Goal: Task Accomplishment & Management: Use online tool/utility

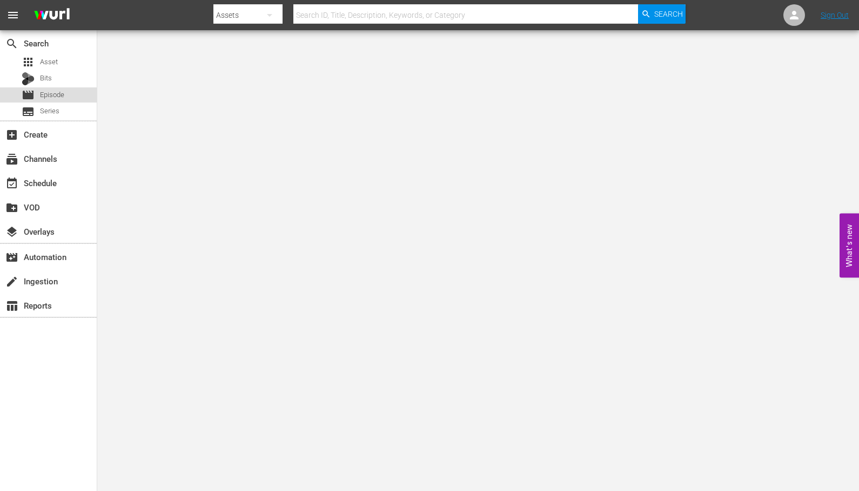
click at [47, 90] on span "Episode" at bounding box center [52, 95] width 24 height 11
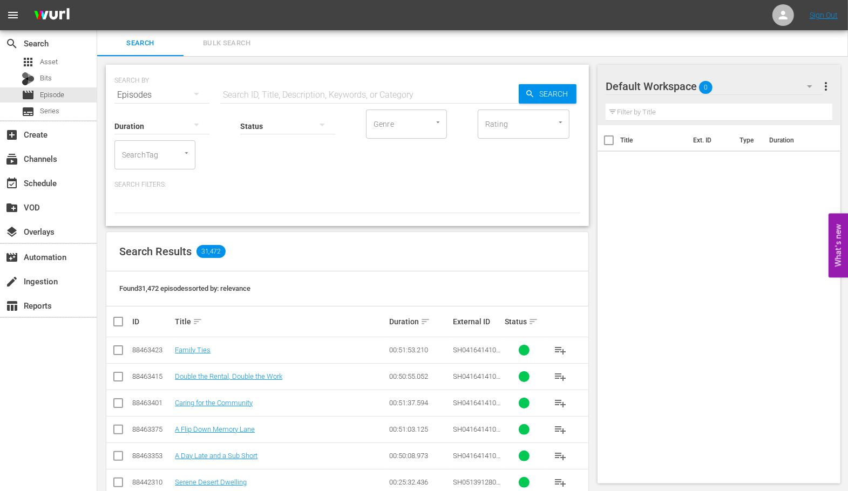
click at [156, 159] on input "SearchTag" at bounding box center [139, 154] width 41 height 19
click at [184, 154] on icon "Close" at bounding box center [187, 153] width 8 height 8
click at [167, 96] on div "Episodes" at bounding box center [161, 95] width 95 height 30
click at [272, 92] on div "Channels Series Episodes Bits Assets" at bounding box center [424, 245] width 848 height 491
click at [347, 92] on div "Channels Series Episodes Bits Assets" at bounding box center [424, 245] width 848 height 491
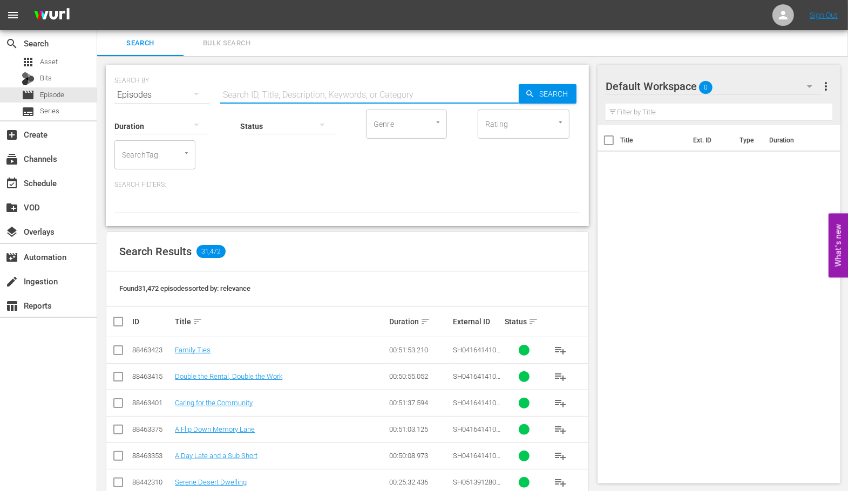
click at [399, 92] on input "text" at bounding box center [369, 95] width 299 height 26
type input "promo"
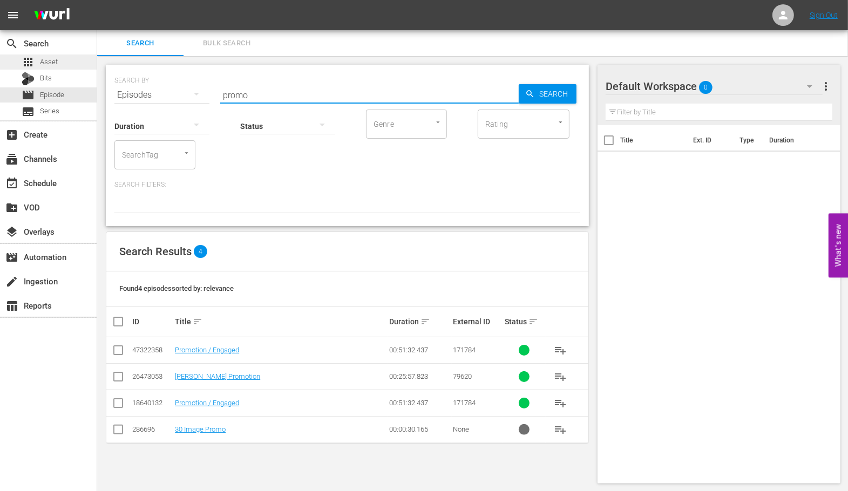
click at [38, 63] on div "apps Asset" at bounding box center [40, 62] width 36 height 15
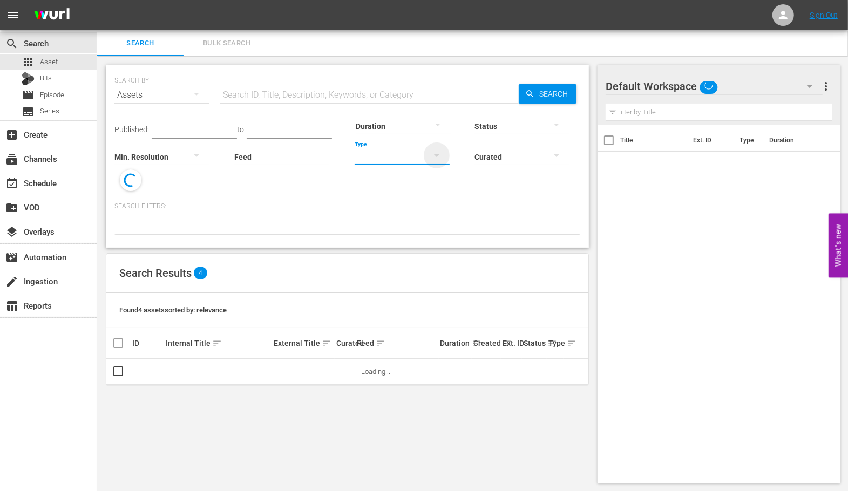
click at [433, 157] on icon "button" at bounding box center [436, 155] width 13 height 13
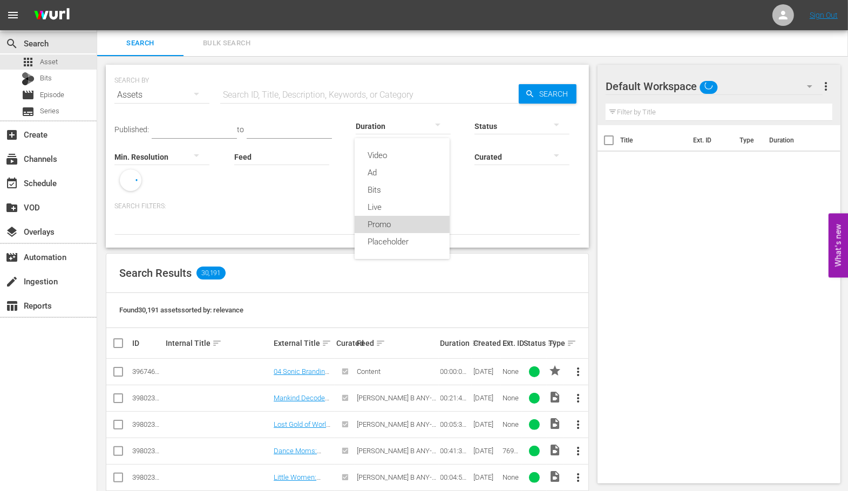
click at [412, 227] on div "Promo" at bounding box center [402, 224] width 95 height 17
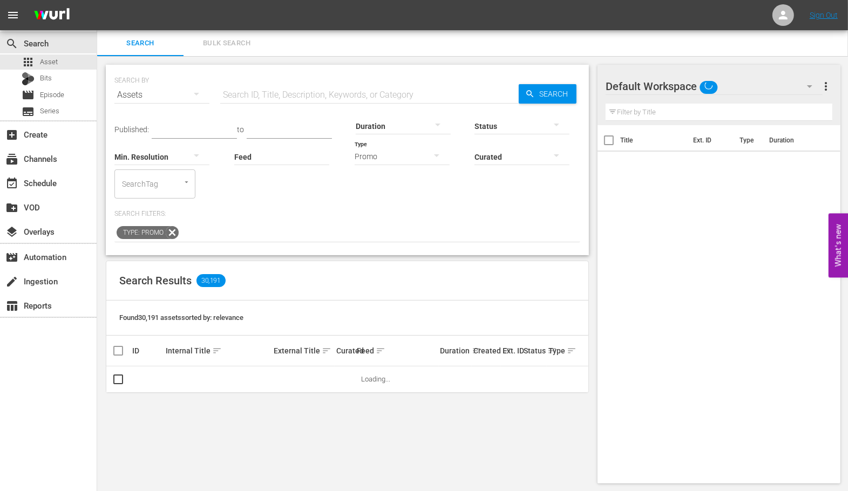
click at [216, 348] on span "sort" at bounding box center [217, 351] width 10 height 10
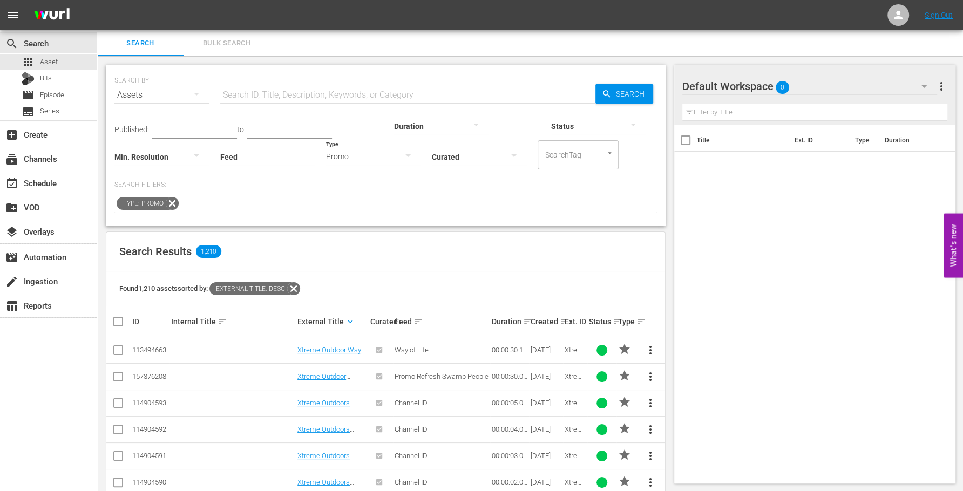
click at [285, 90] on input "text" at bounding box center [407, 95] width 375 height 26
paste input "134557369,"
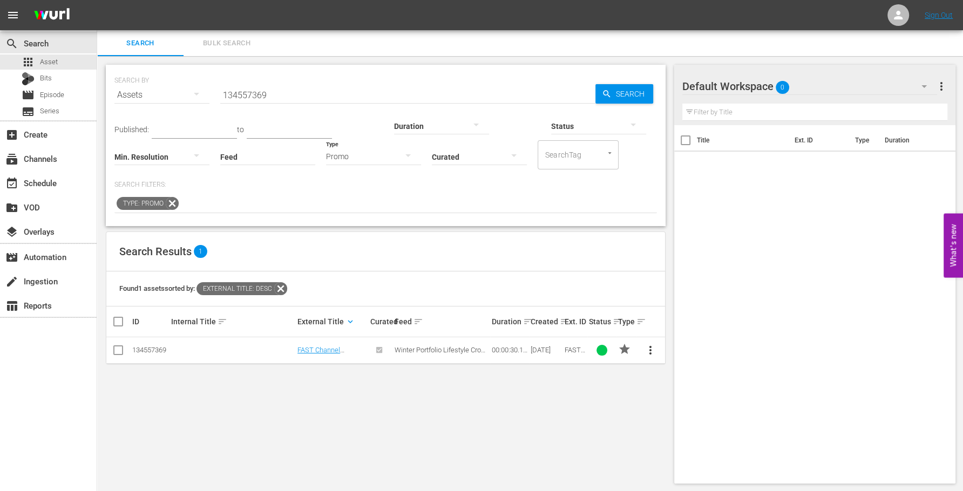
click at [651, 349] on span "more_vert" at bounding box center [650, 350] width 13 height 13
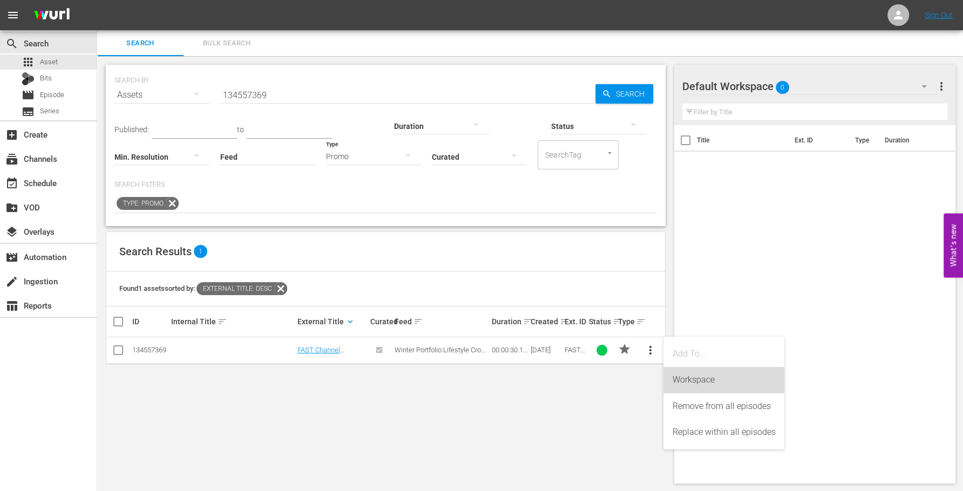
click at [678, 373] on div "Workspace" at bounding box center [724, 380] width 104 height 26
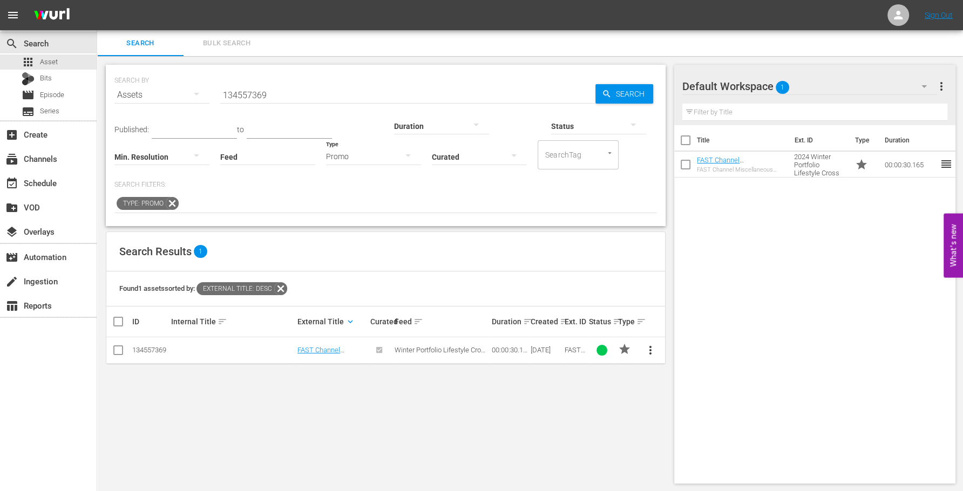
click at [377, 89] on input "134557369" at bounding box center [407, 95] width 375 height 26
paste input "58785724,"
click at [652, 349] on span "more_vert" at bounding box center [650, 350] width 13 height 13
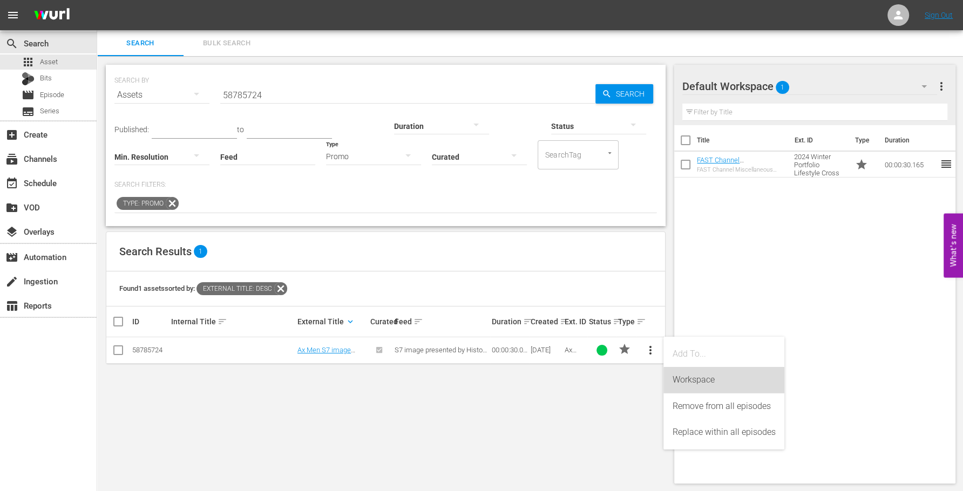
click at [748, 388] on div "Workspace" at bounding box center [724, 380] width 104 height 26
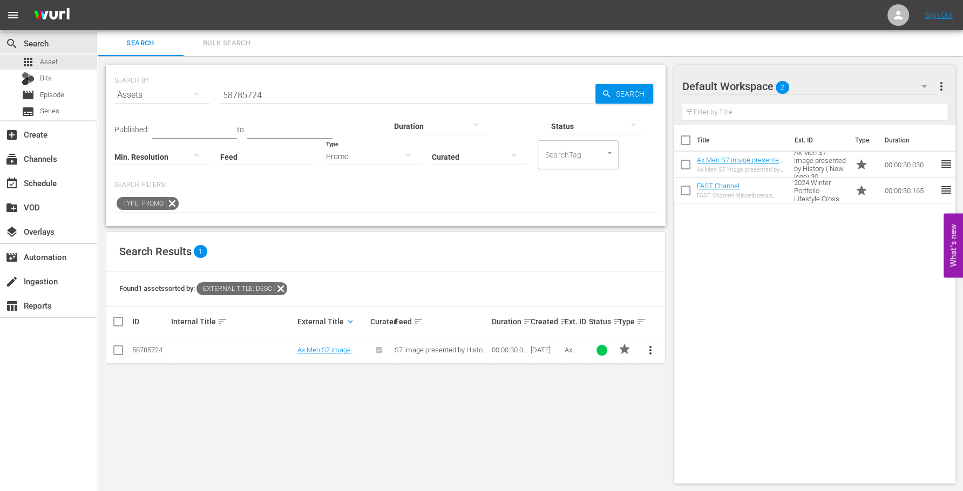
click at [376, 95] on input "58785724" at bounding box center [407, 95] width 375 height 26
paste input "6,"
click at [652, 349] on span "more_vert" at bounding box center [650, 350] width 13 height 13
click at [689, 376] on div "Workspace" at bounding box center [724, 380] width 104 height 26
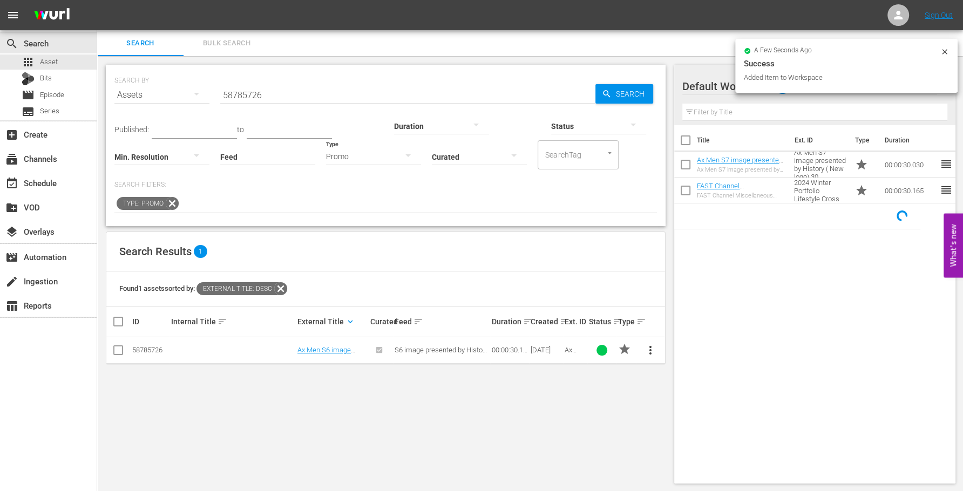
click at [345, 98] on input "58785726" at bounding box center [407, 95] width 375 height 26
paste input "8,"
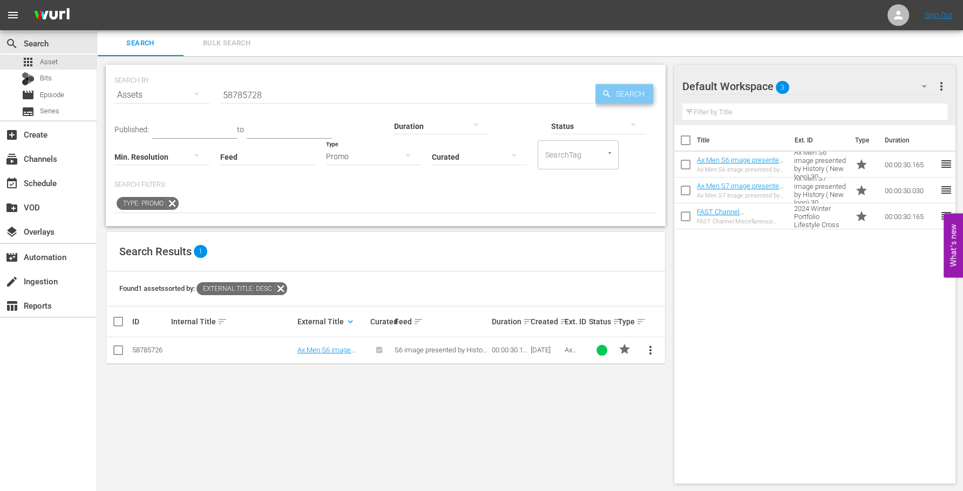
click at [637, 89] on span "Search" at bounding box center [633, 93] width 42 height 19
click at [649, 350] on span "more_vert" at bounding box center [650, 350] width 13 height 13
click at [710, 382] on div "Workspace" at bounding box center [724, 380] width 104 height 26
click at [390, 86] on input "58785728" at bounding box center [407, 95] width 375 height 26
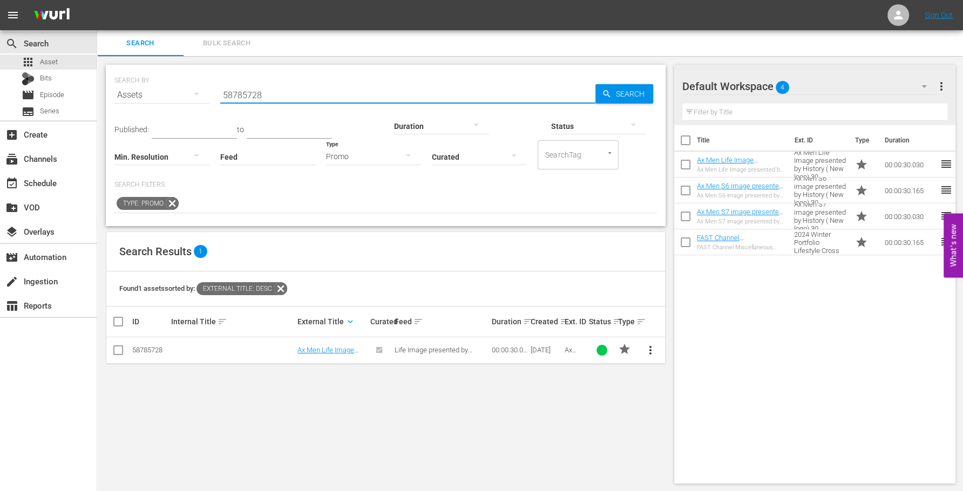
click at [390, 86] on input "58785728" at bounding box center [407, 95] width 375 height 26
paste input "7,"
type input "58785727"
click at [649, 349] on span "more_vert" at bounding box center [650, 350] width 13 height 13
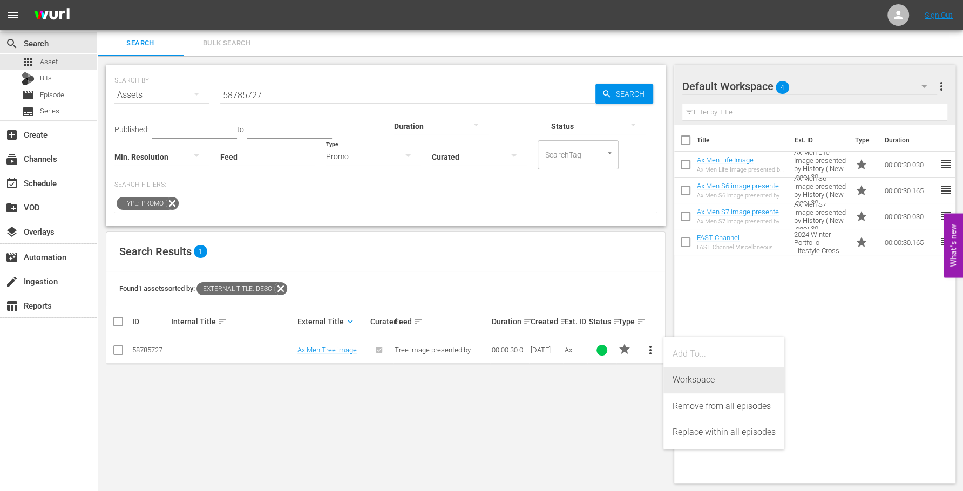
click at [694, 374] on div "Workspace" at bounding box center [724, 380] width 104 height 26
click at [858, 88] on span "more_vert" at bounding box center [941, 86] width 13 height 13
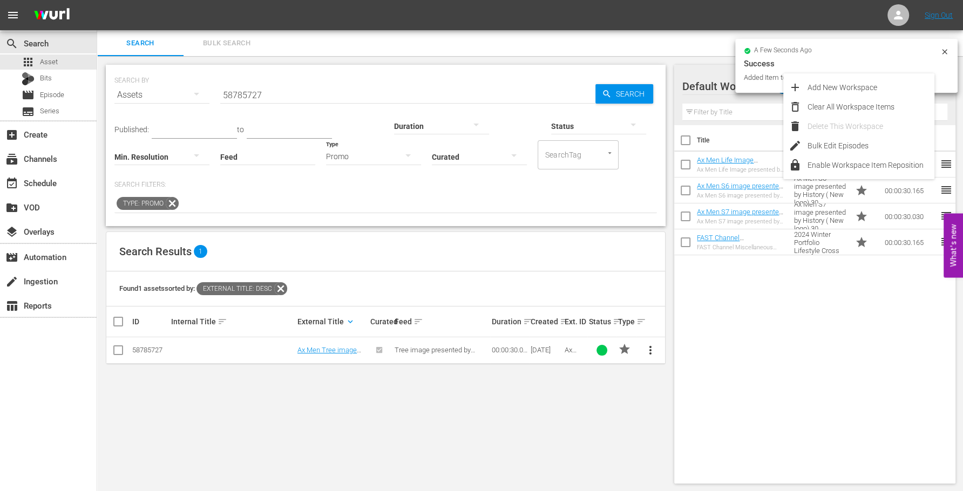
click at [858, 412] on div "Title Ext. ID Type Duration Ax Men Life Image presented by History ( New logo) …" at bounding box center [815, 302] width 281 height 354
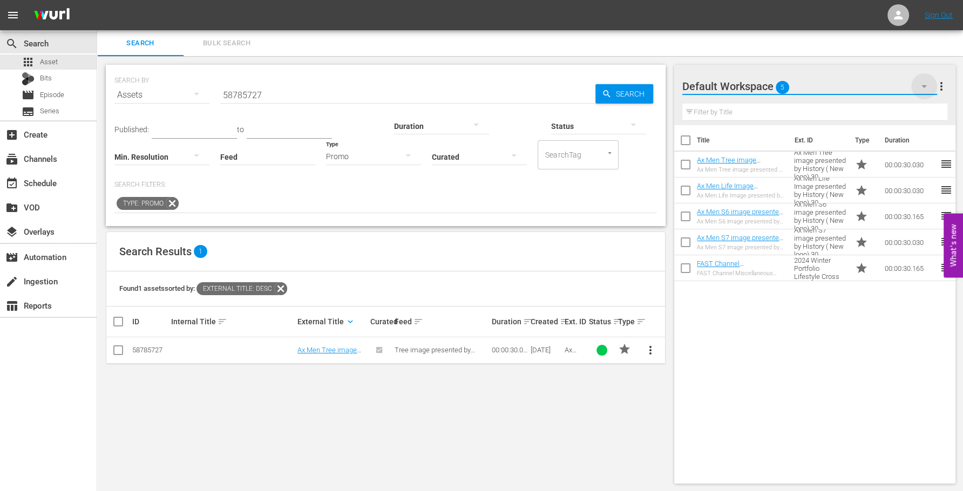
click at [858, 90] on icon "button" at bounding box center [924, 86] width 13 height 13
click at [858, 82] on div "Default Workspace (0)" at bounding box center [481, 245] width 963 height 491
click at [817, 274] on td "FAST Channel Miscellaneous 2024 Winter Portfolio Lifestyle Cross Channel Wurl" at bounding box center [820, 268] width 61 height 26
click at [37, 153] on div "subscriptions Channels" at bounding box center [30, 157] width 60 height 10
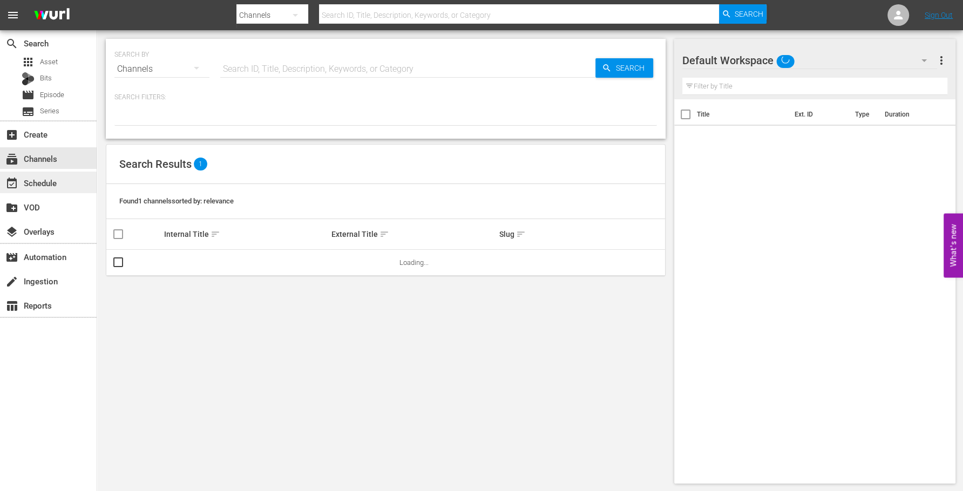
click at [43, 181] on div "event_available Schedule" at bounding box center [30, 182] width 60 height 10
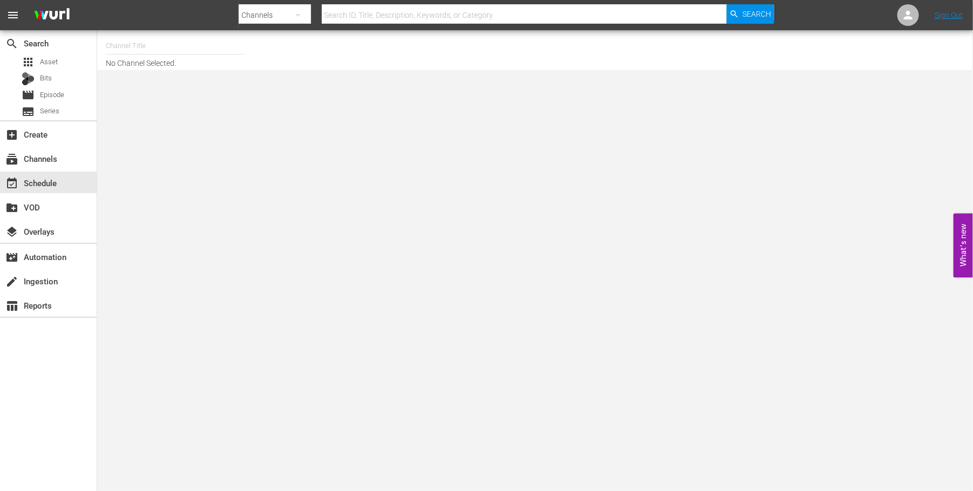
click at [159, 48] on input "text" at bounding box center [175, 46] width 138 height 26
click at [186, 73] on div "Ax Men (998 - aenetworks_axmen_1)" at bounding box center [254, 76] width 280 height 26
type input "Ax Men (998 - aenetworks_axmen_1)"
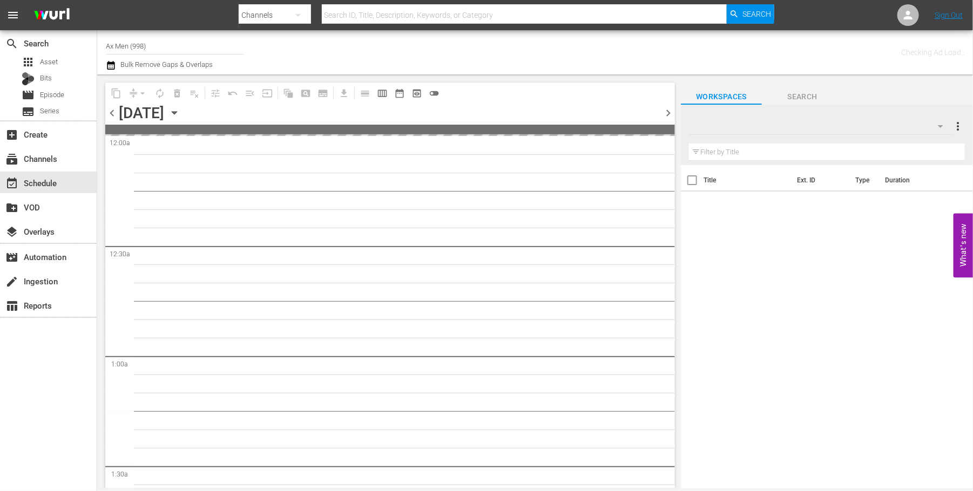
click at [180, 111] on icon "button" at bounding box center [174, 113] width 12 height 12
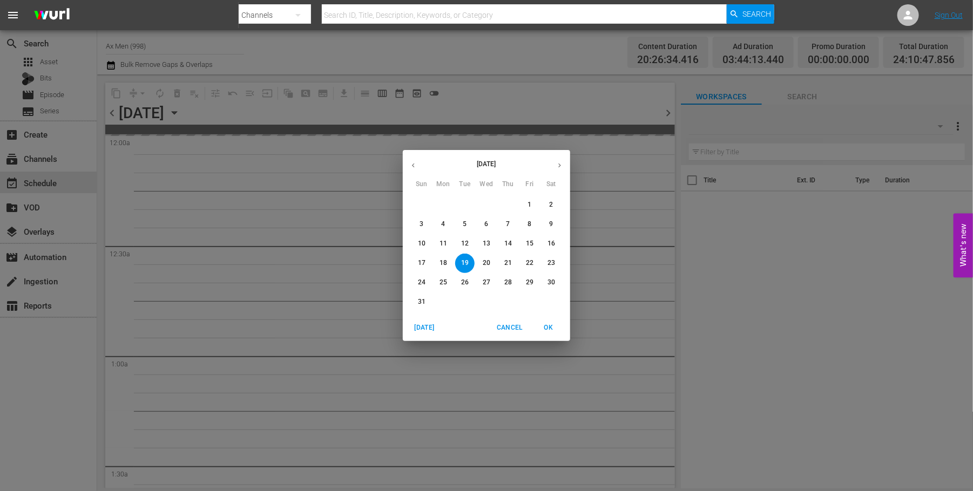
click at [563, 163] on icon "button" at bounding box center [560, 165] width 8 height 8
click at [438, 224] on span "6" at bounding box center [443, 224] width 19 height 9
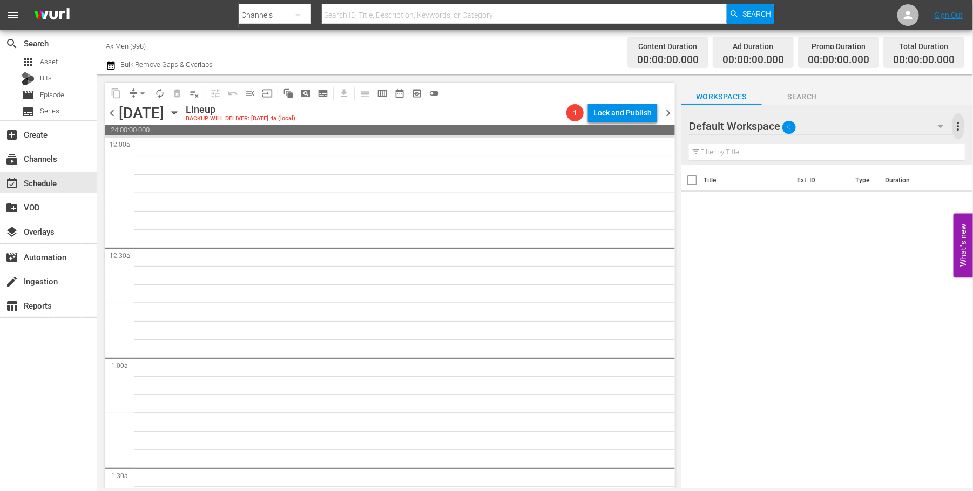
click at [858, 125] on span "more_vert" at bounding box center [958, 126] width 13 height 13
click at [858, 119] on div "Add New Workspace" at bounding box center [888, 127] width 127 height 19
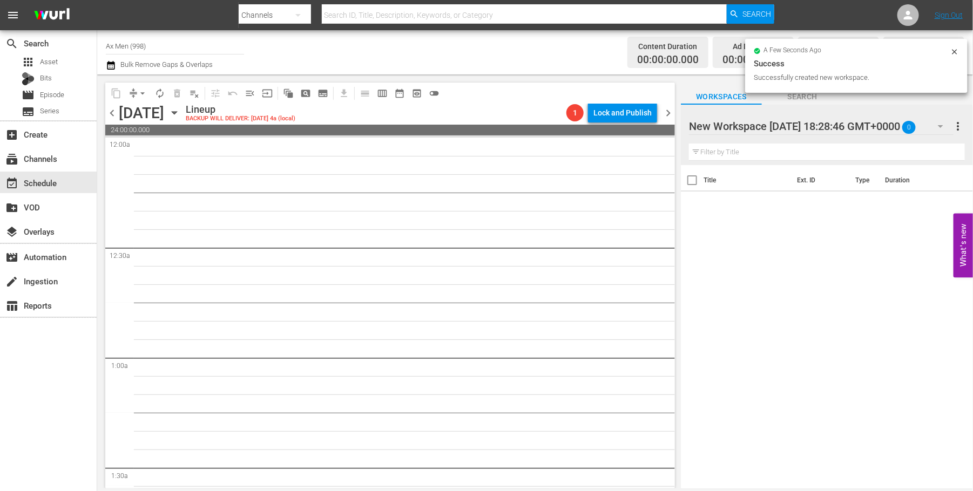
click at [795, 240] on div "Title Ext. ID Type Duration" at bounding box center [827, 327] width 292 height 325
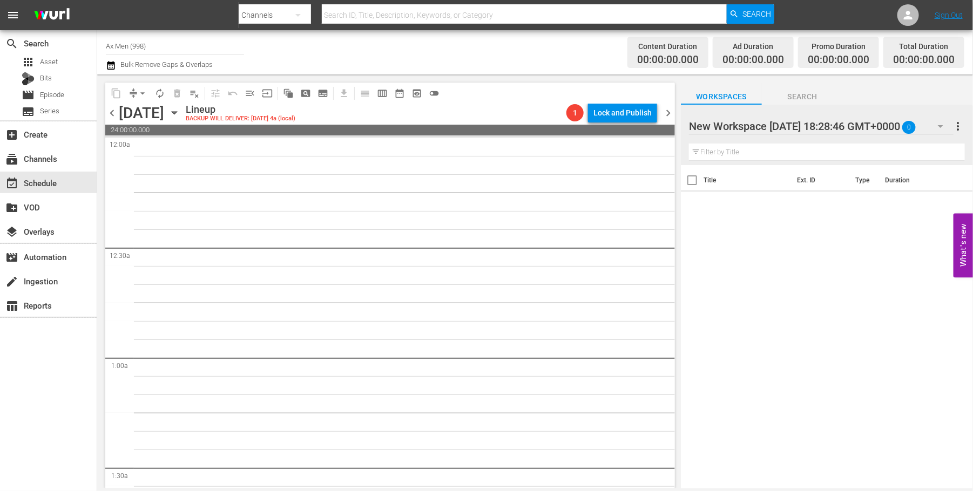
click at [858, 119] on button "button" at bounding box center [941, 126] width 26 height 26
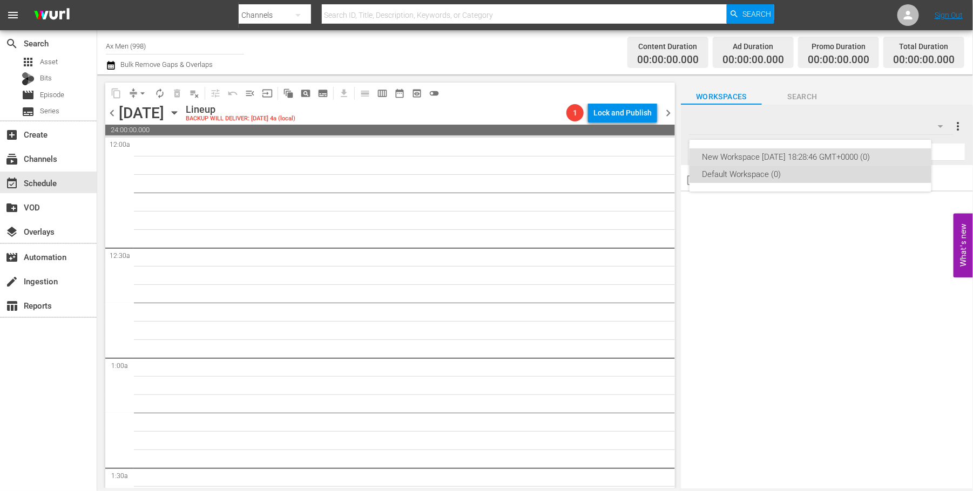
click at [757, 171] on div "Default Workspace (0)" at bounding box center [811, 174] width 216 height 17
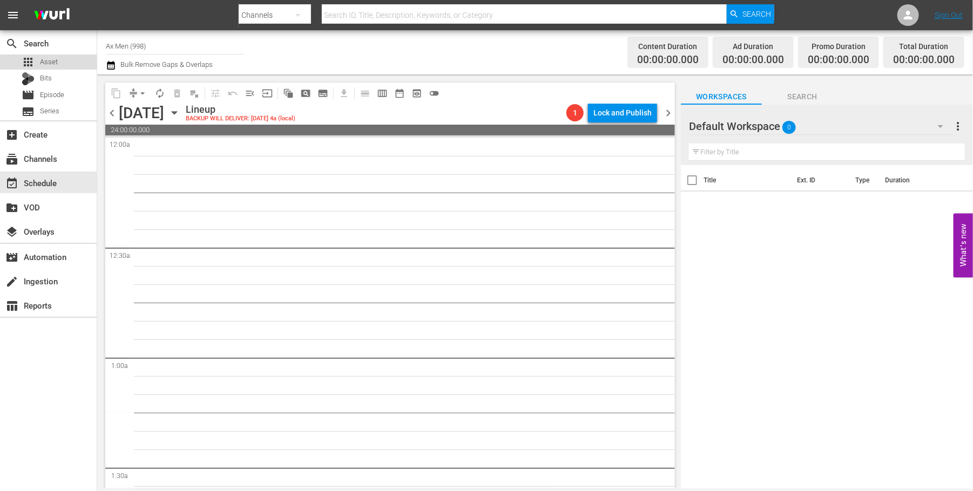
click at [58, 68] on div "apps Asset" at bounding box center [48, 62] width 97 height 15
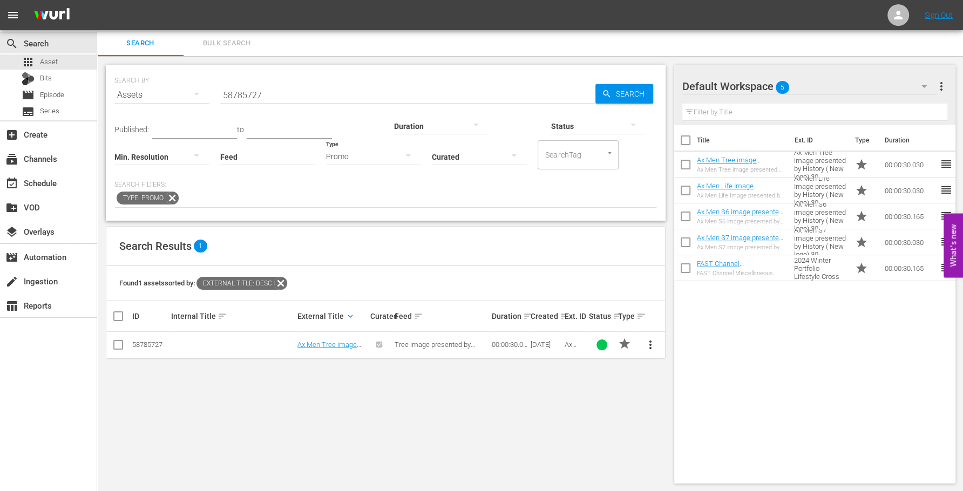
click at [858, 85] on span "more_vert" at bounding box center [941, 86] width 13 height 13
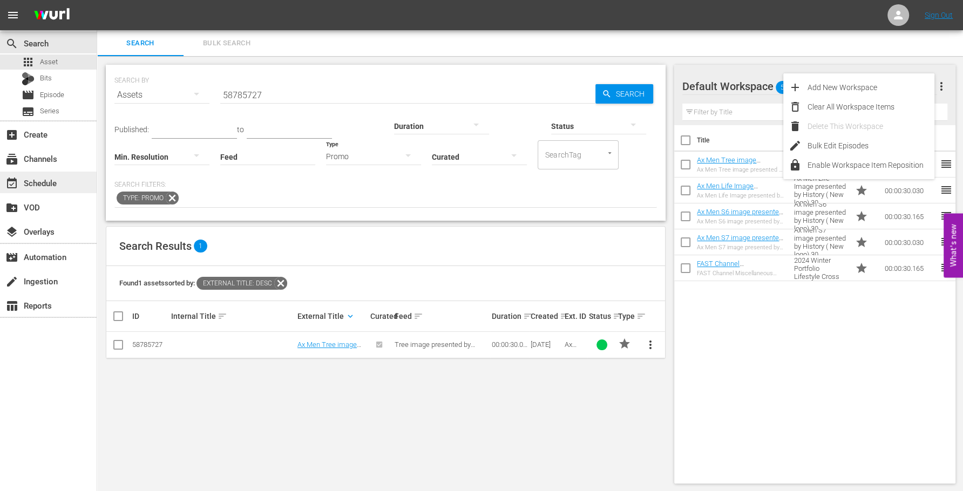
click at [58, 175] on div "event_available Schedule" at bounding box center [48, 183] width 97 height 22
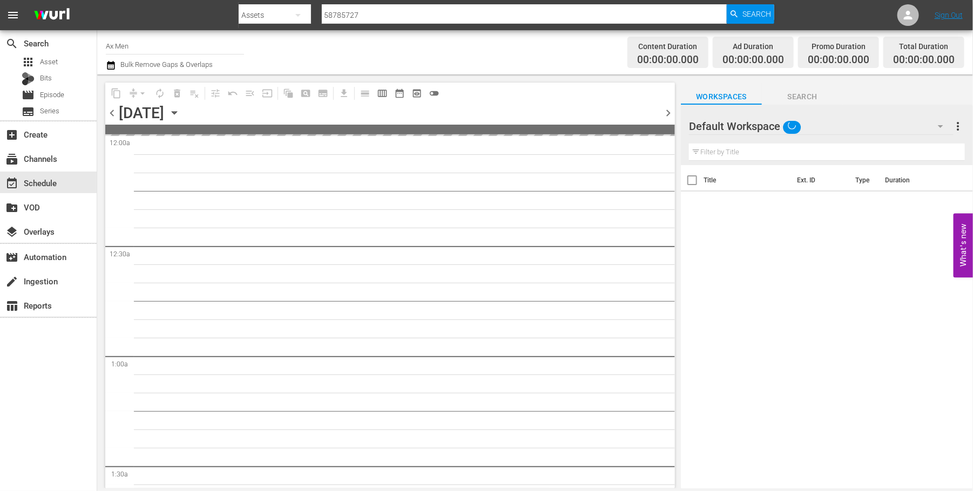
click at [794, 90] on button "Search" at bounding box center [802, 94] width 81 height 22
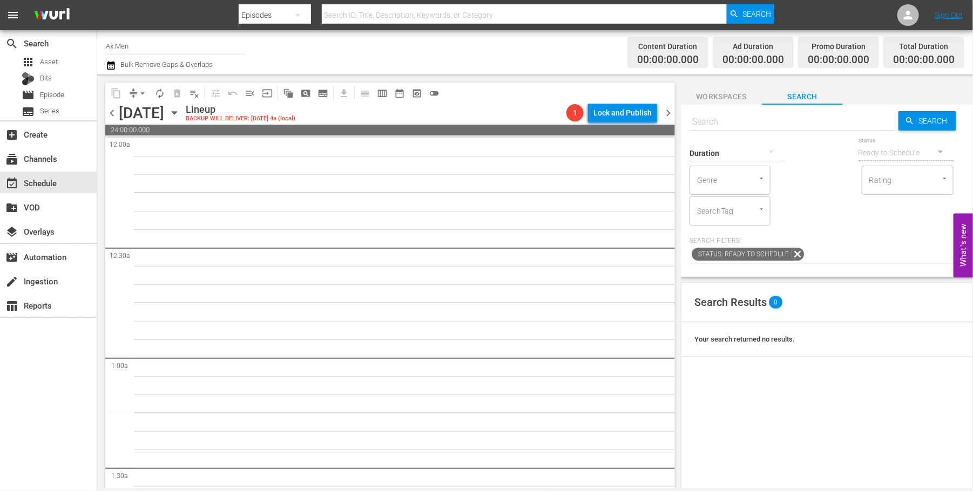
click at [795, 253] on icon at bounding box center [798, 254] width 14 height 14
click at [779, 126] on input "text" at bounding box center [794, 122] width 209 height 26
paste input "58785727,"
type input "58785727"
click at [858, 116] on icon "button" at bounding box center [910, 121] width 10 height 10
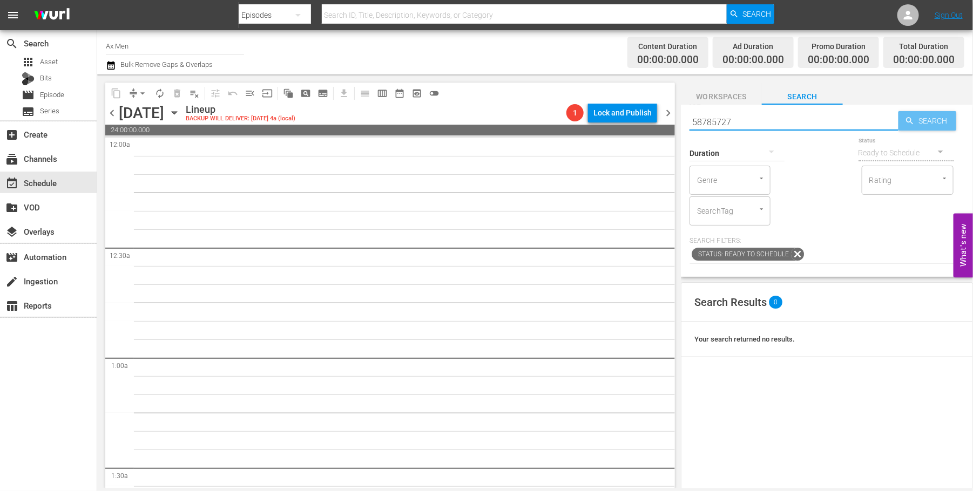
type input "58785727"
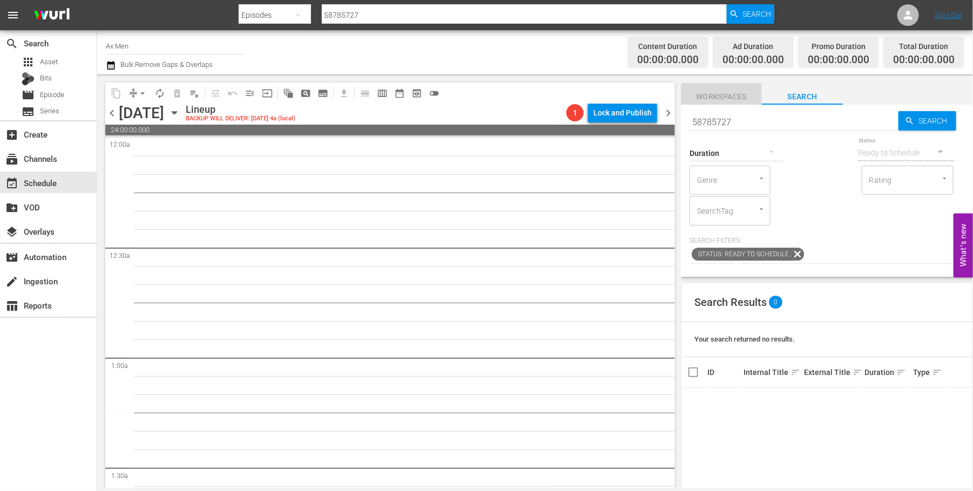
click at [730, 92] on span "Workspaces" at bounding box center [721, 97] width 81 height 14
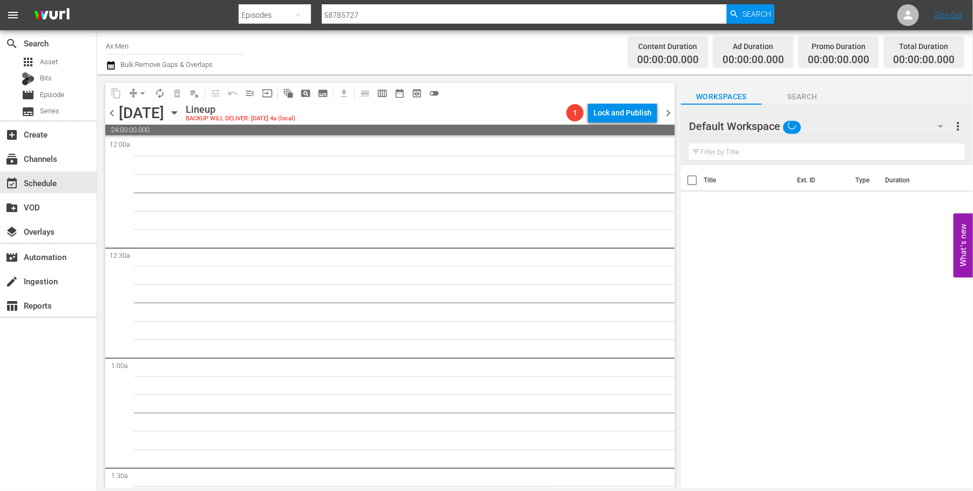
click at [761, 149] on input "text" at bounding box center [827, 152] width 276 height 17
paste input "58785727,"
type input "58785727"
click at [858, 153] on span "clear" at bounding box center [943, 152] width 13 height 13
click at [858, 129] on button "button" at bounding box center [941, 126] width 26 height 26
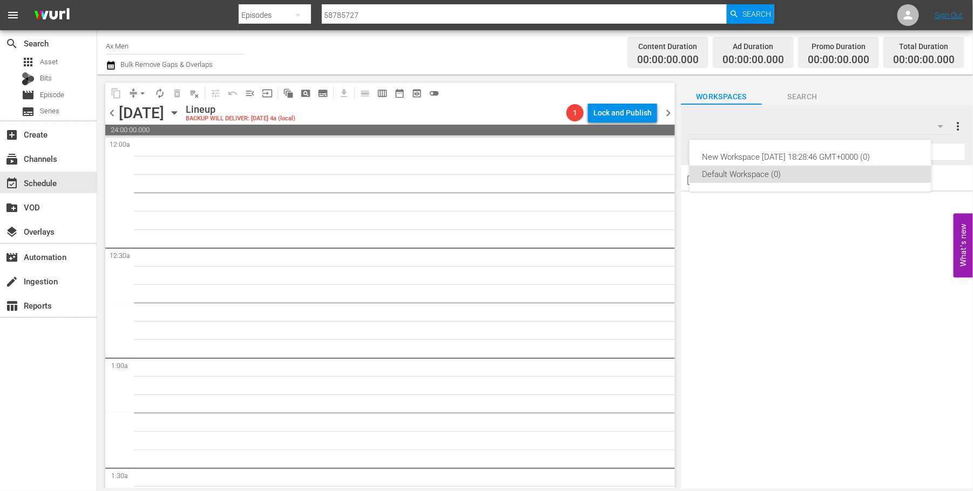
click at [858, 120] on div "New Workspace Tue Aug 19 2025 18:28:46 GMT+0000 (0) Default Workspace (0)" at bounding box center [486, 245] width 973 height 491
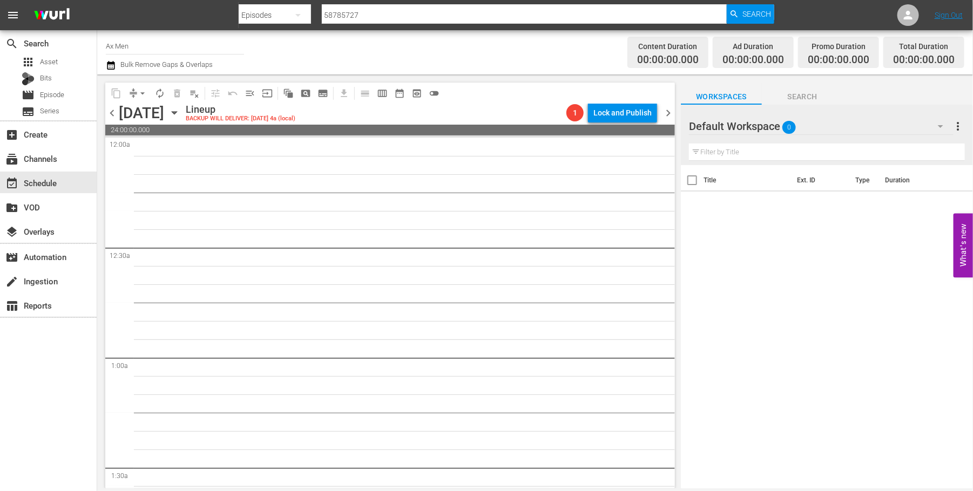
click at [858, 126] on span "more_vert" at bounding box center [958, 126] width 13 height 13
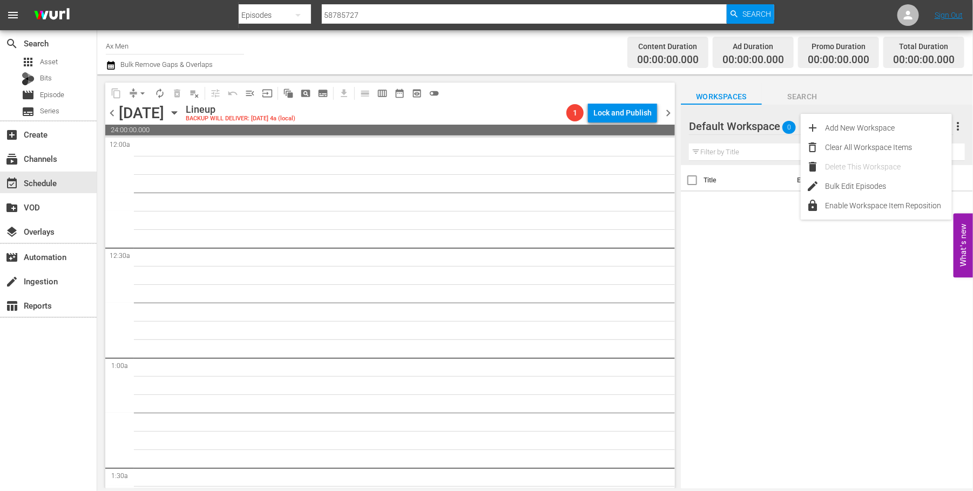
click at [837, 274] on div "Title Ext. ID Type Duration" at bounding box center [827, 327] width 292 height 325
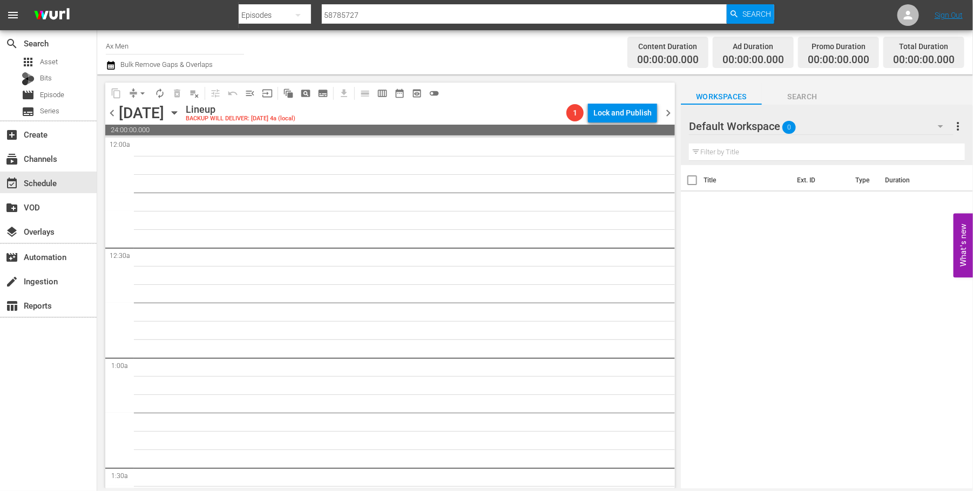
click at [732, 127] on div at bounding box center [728, 126] width 78 height 27
click at [791, 97] on span "Search" at bounding box center [802, 97] width 81 height 14
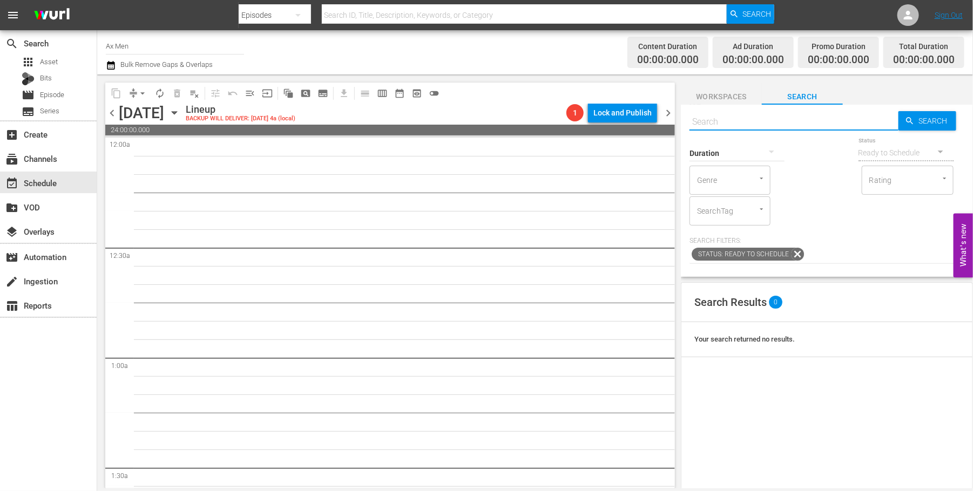
click at [771, 118] on input "text" at bounding box center [794, 122] width 209 height 26
type input "ax men"
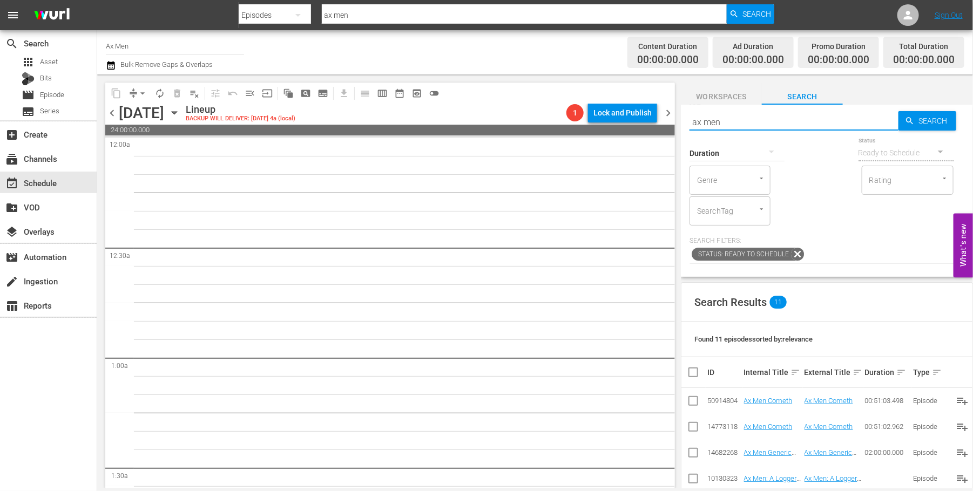
click at [713, 94] on span "Workspaces" at bounding box center [721, 97] width 81 height 14
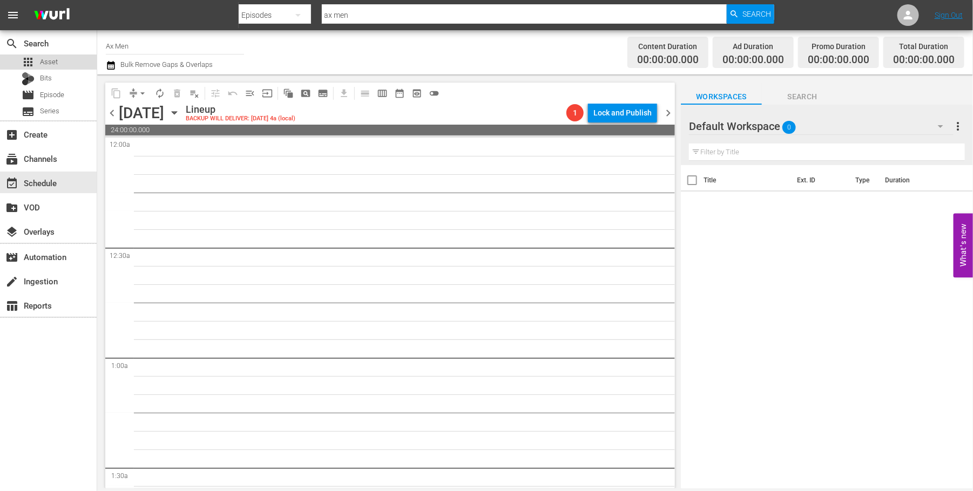
click at [89, 68] on div "apps Asset" at bounding box center [48, 62] width 97 height 15
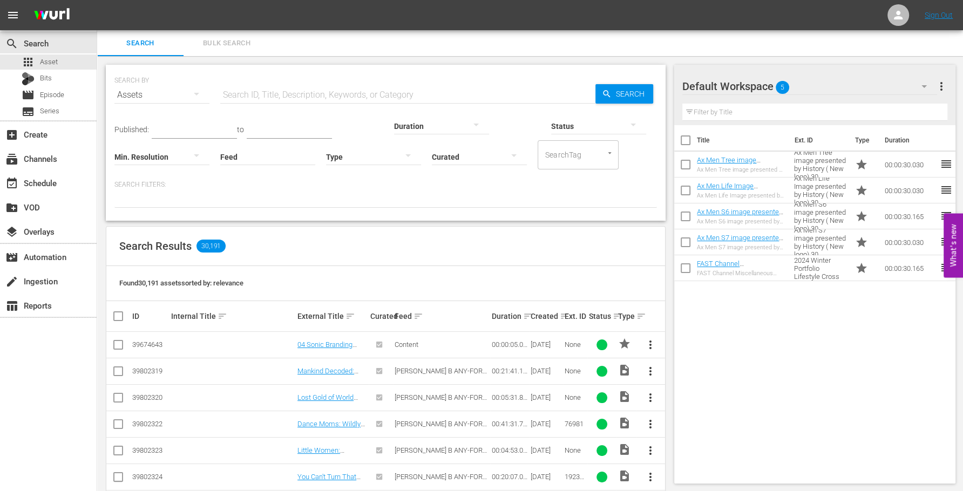
click at [858, 357] on div "Title Ext. ID Type Duration Ax Men Tree image presented by History ( New logo) …" at bounding box center [815, 302] width 281 height 354
click at [722, 261] on link "FAST Channel Miscellaneous 2024 Winter Portfolio Lifestyle Cross Channel Wurl" at bounding box center [738, 276] width 83 height 32
click at [731, 212] on link "Ax Men S6 image presented by History ( New logo) 30" at bounding box center [740, 216] width 86 height 16
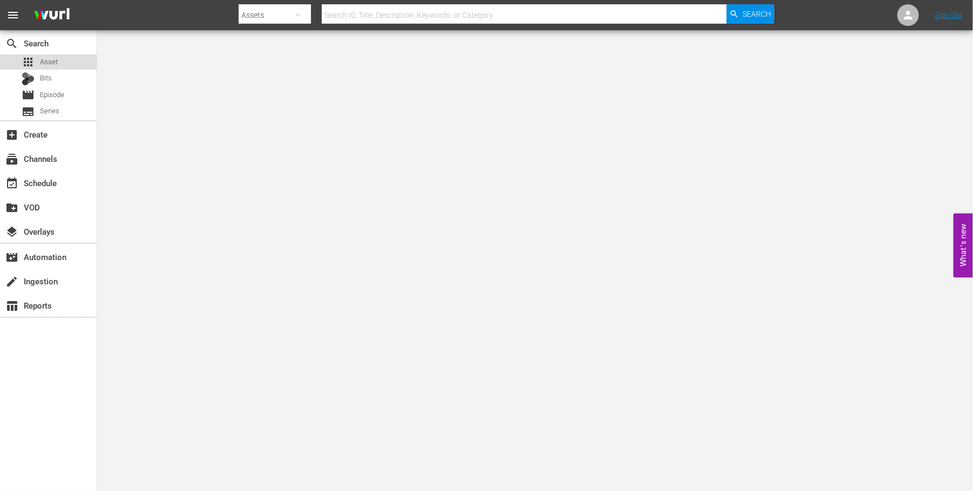
click at [62, 64] on div "apps Asset" at bounding box center [48, 62] width 97 height 15
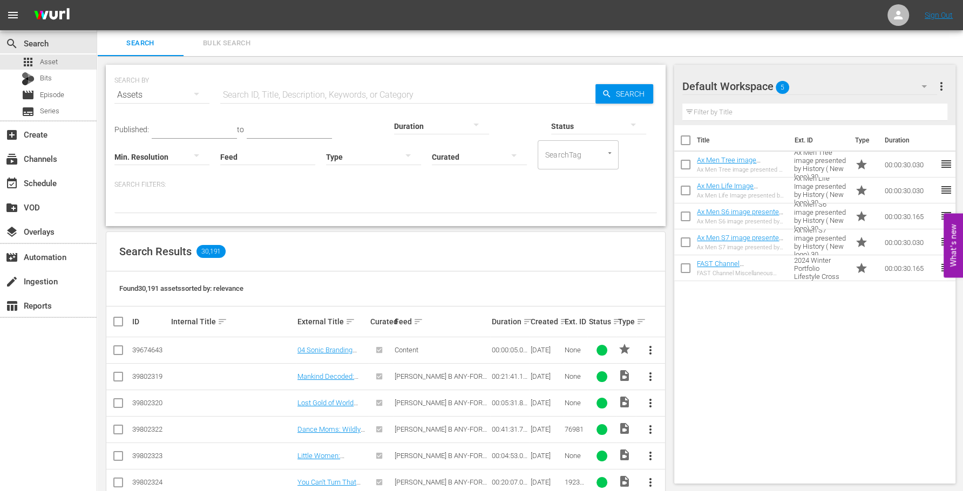
click at [289, 85] on input "text" at bounding box center [407, 95] width 375 height 26
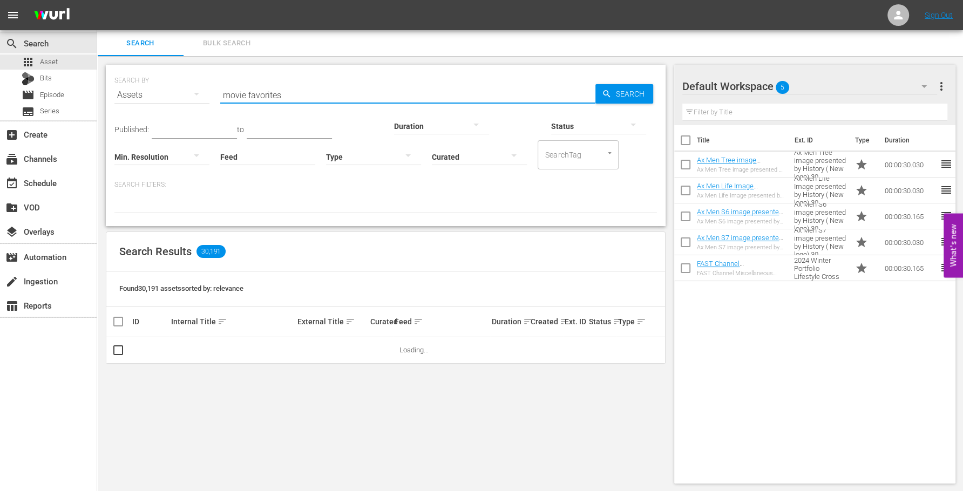
type input "movie favorites"
click at [395, 157] on button "button" at bounding box center [408, 156] width 26 height 26
click at [258, 221] on div "Promo" at bounding box center [267, 224] width 95 height 17
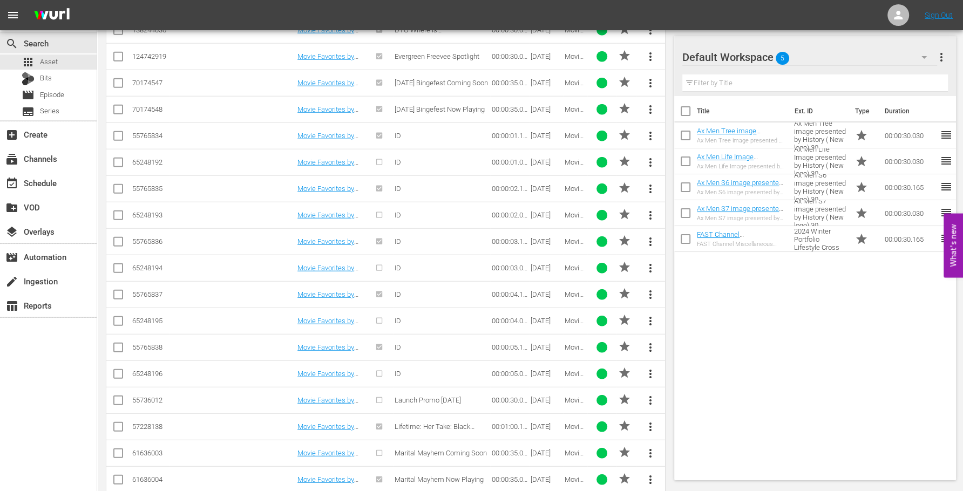
scroll to position [3042, 0]
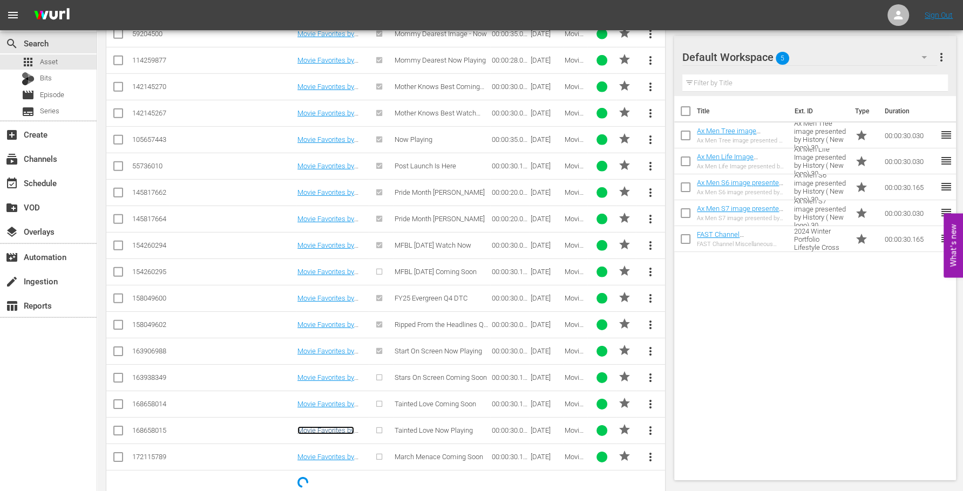
click at [328, 427] on link "Movie Favorites by Lifetime Promo 30" at bounding box center [326, 435] width 57 height 16
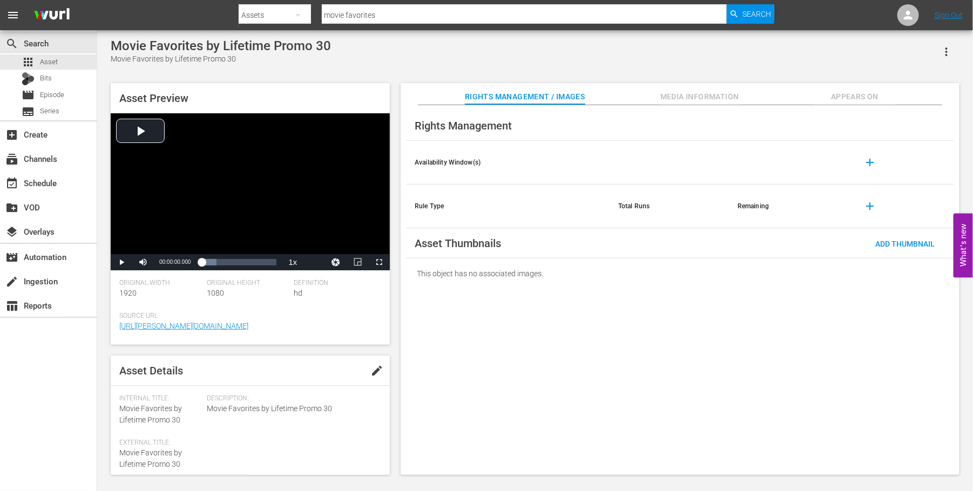
click at [699, 87] on button "Media Information" at bounding box center [699, 94] width 81 height 22
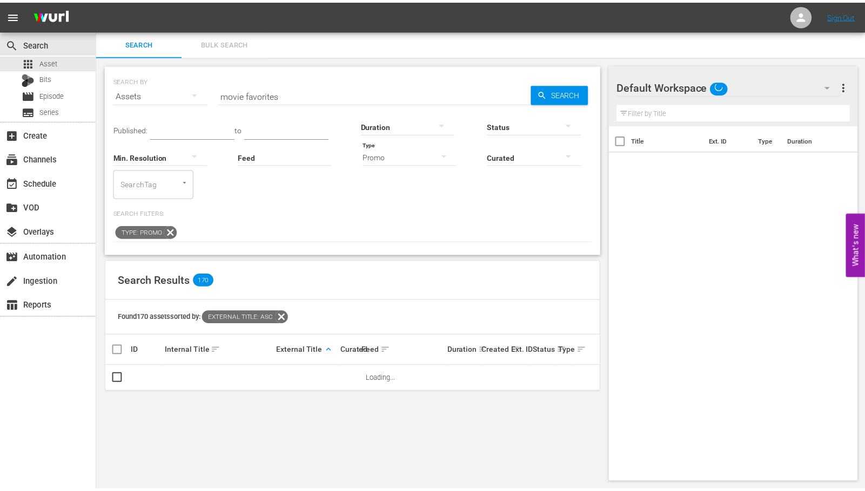
scroll to position [1, 0]
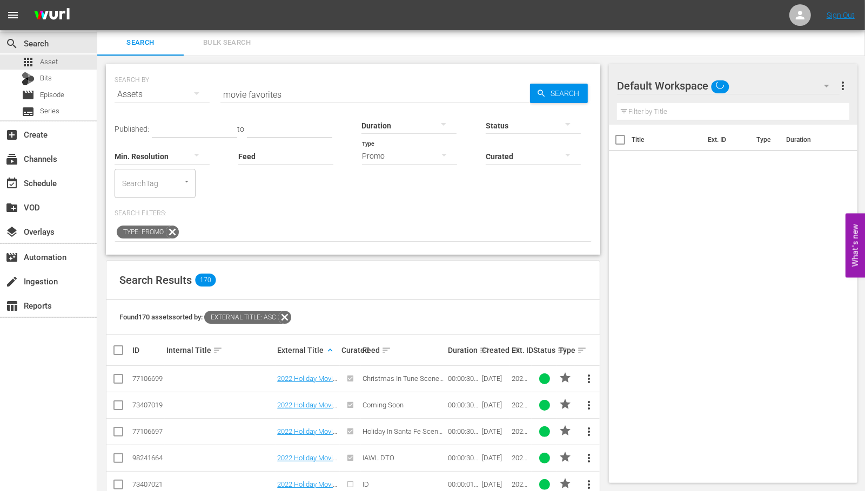
click at [311, 97] on input "movie favorites" at bounding box center [374, 95] width 309 height 26
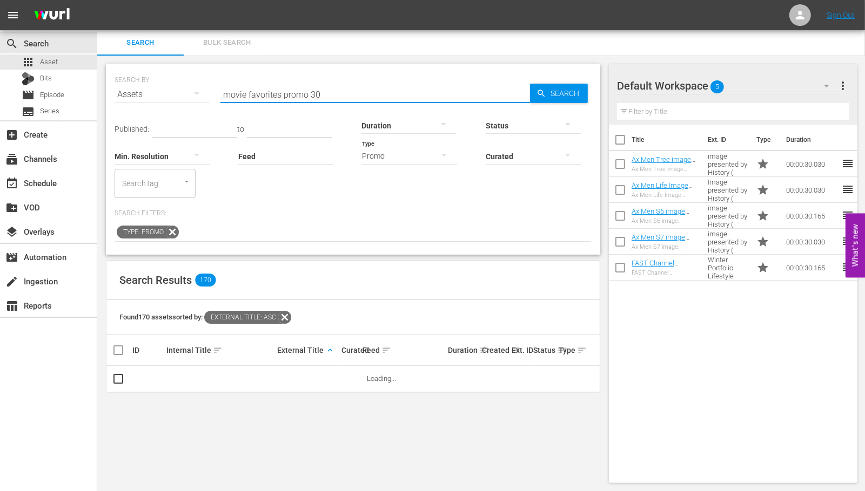
click at [315, 96] on input "movie favorites promo 30" at bounding box center [374, 95] width 309 height 26
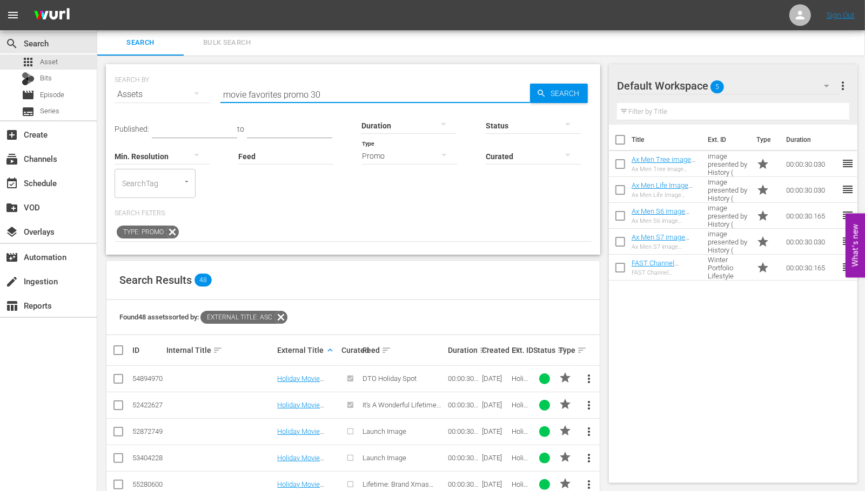
click at [315, 96] on input "movie favorites promo 30" at bounding box center [374, 95] width 309 height 26
paste input "Movie Favorites by Lifetime P"
type input "Movie Favorites by Lifetime Promo 30"
click at [557, 88] on span "Search" at bounding box center [567, 93] width 42 height 19
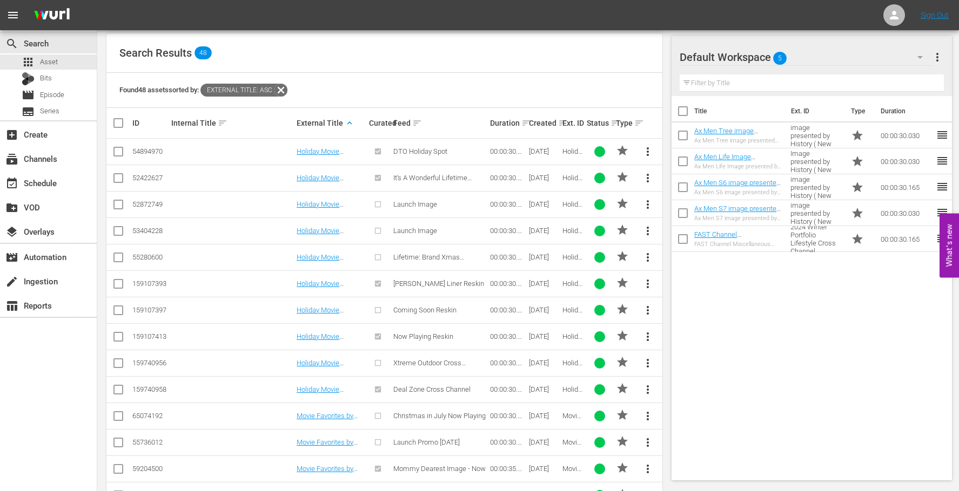
scroll to position [0, 0]
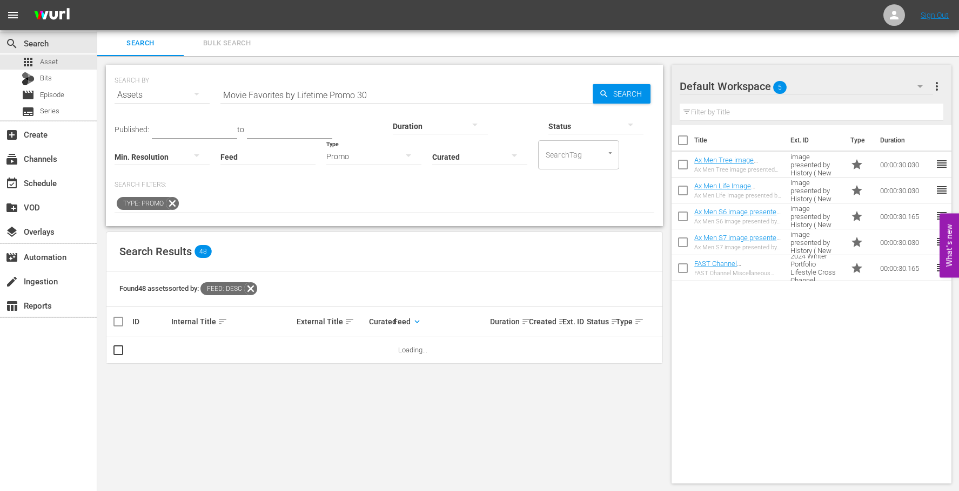
drag, startPoint x: 412, startPoint y: 121, endPoint x: 316, endPoint y: 274, distance: 180.7
click at [316, 274] on div "Found 48 assets sorted by: Feed: desc" at bounding box center [384, 289] width 556 height 35
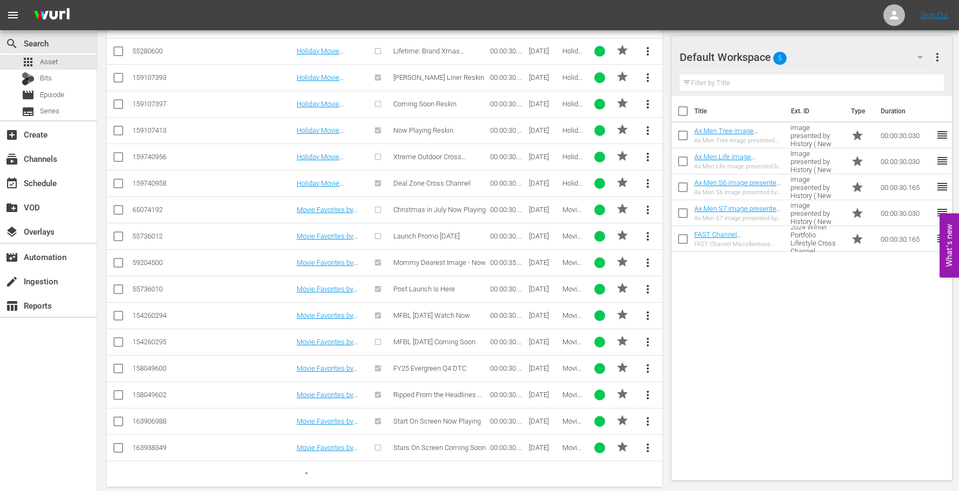
scroll to position [416, 0]
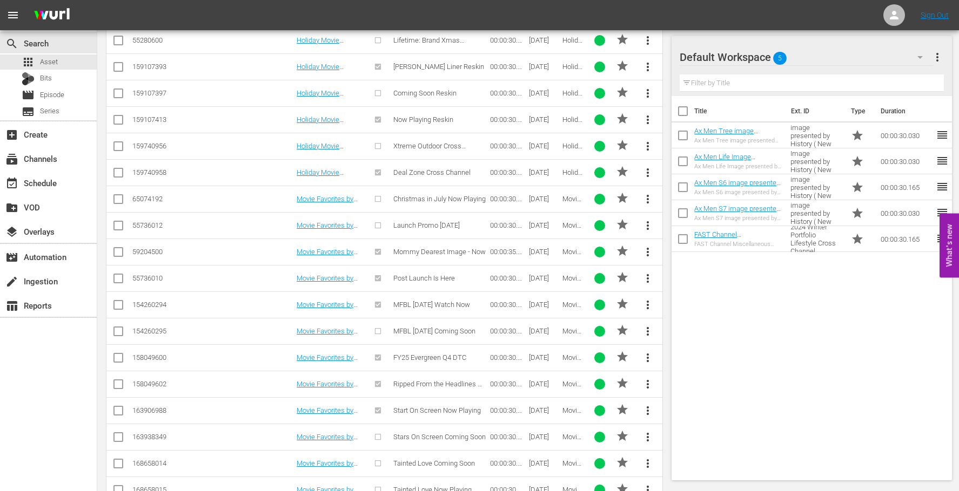
click at [646, 299] on span "more_vert" at bounding box center [647, 305] width 13 height 13
click at [691, 330] on div "Workspace" at bounding box center [722, 332] width 104 height 26
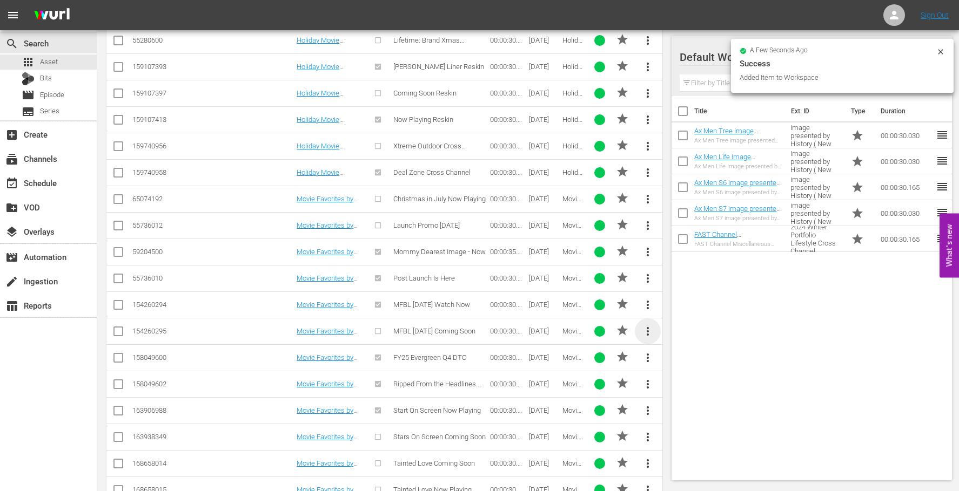
click at [651, 327] on span "more_vert" at bounding box center [647, 331] width 13 height 13
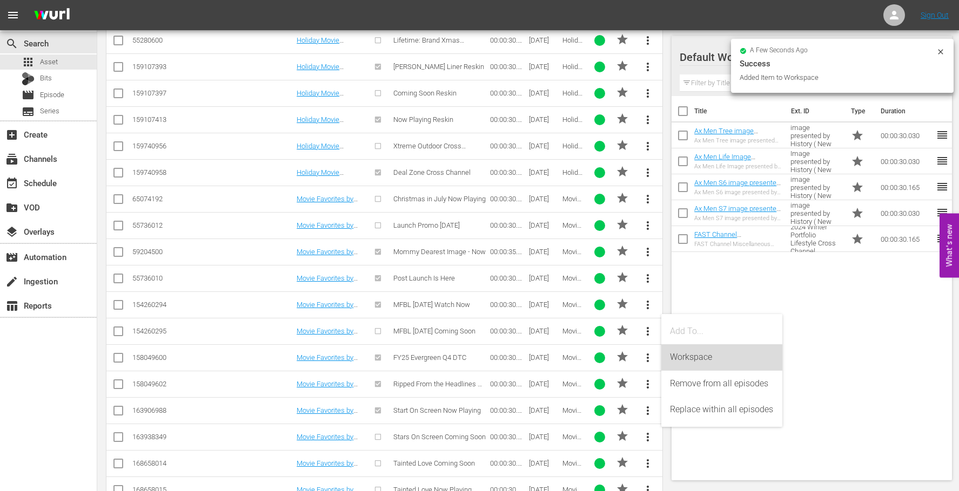
click at [685, 353] on div "Workspace" at bounding box center [722, 358] width 104 height 26
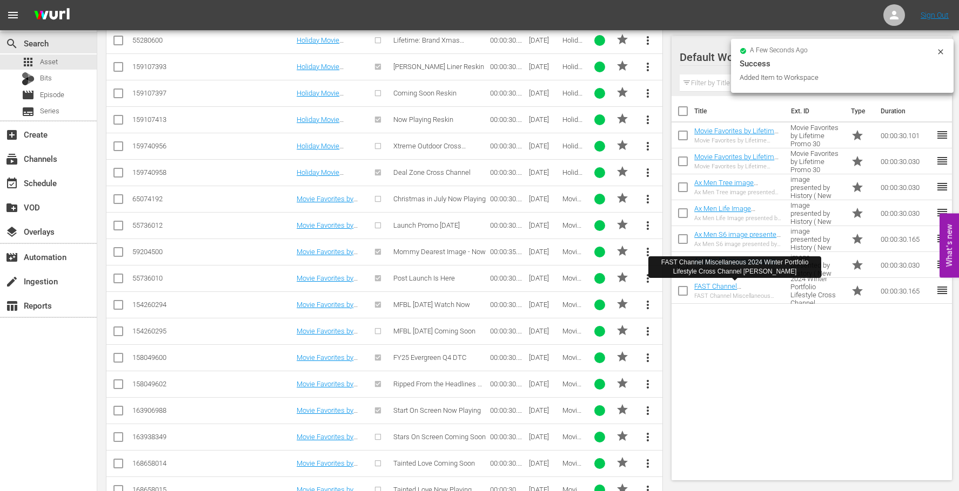
scroll to position [348, 0]
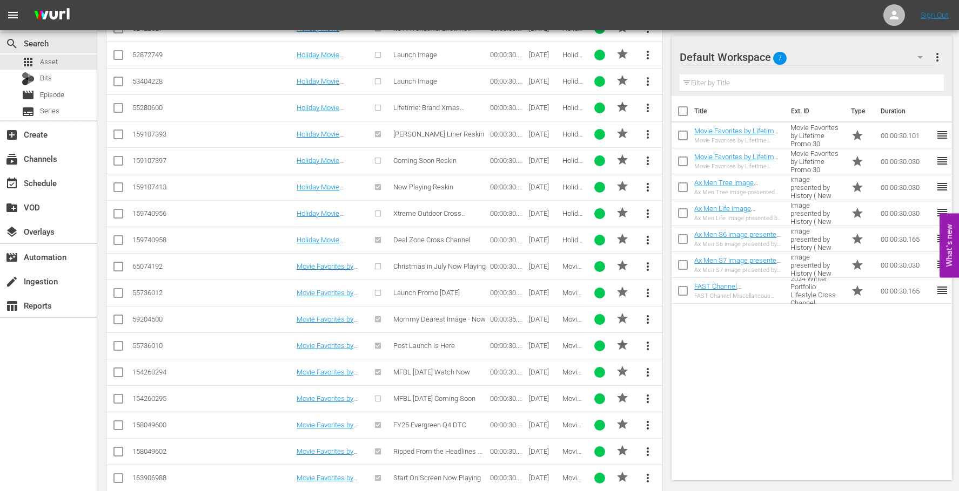
click at [682, 133] on input "checkbox" at bounding box center [682, 137] width 23 height 23
checkbox input "true"
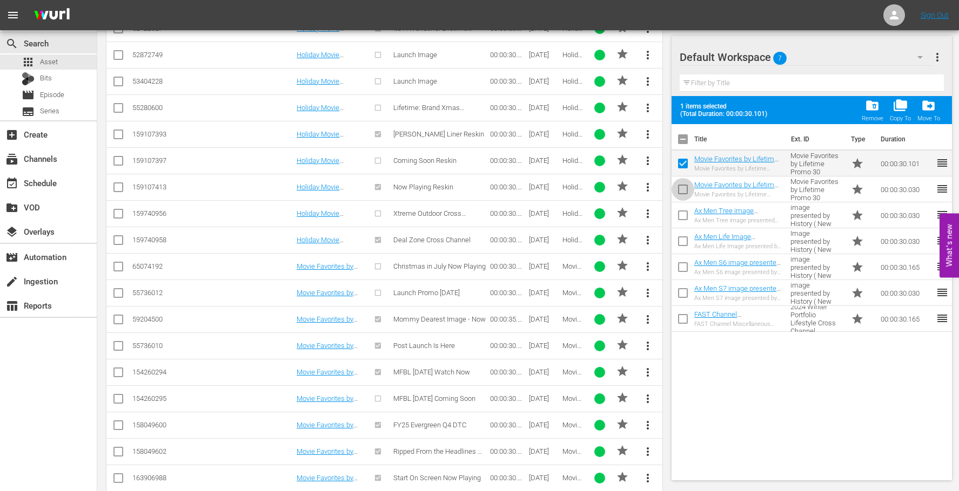
click at [679, 188] on input "checkbox" at bounding box center [682, 191] width 23 height 23
checkbox input "true"
click at [938, 55] on span "more_vert" at bounding box center [936, 57] width 13 height 13
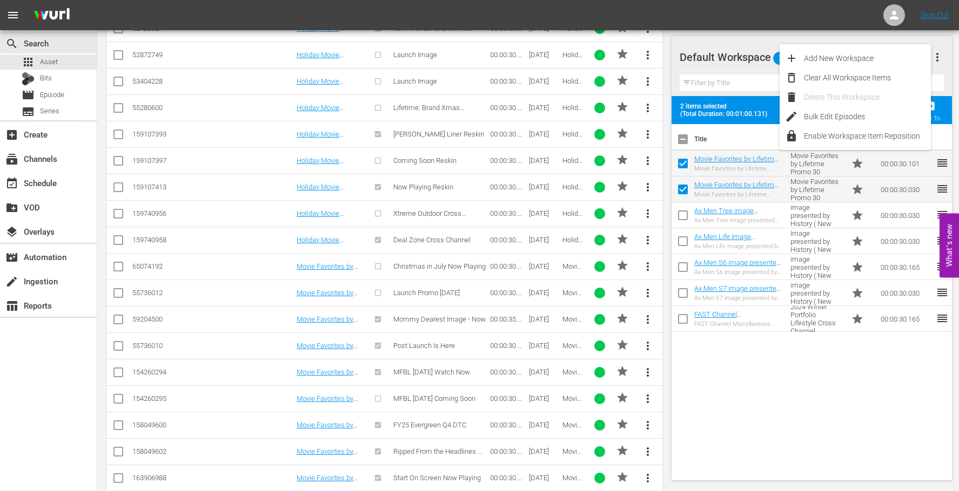
click at [860, 373] on div "Title Ext. ID Type Duration Movie Favorites by Lifetime Promo 30 Movie Favorite…" at bounding box center [811, 300] width 280 height 352
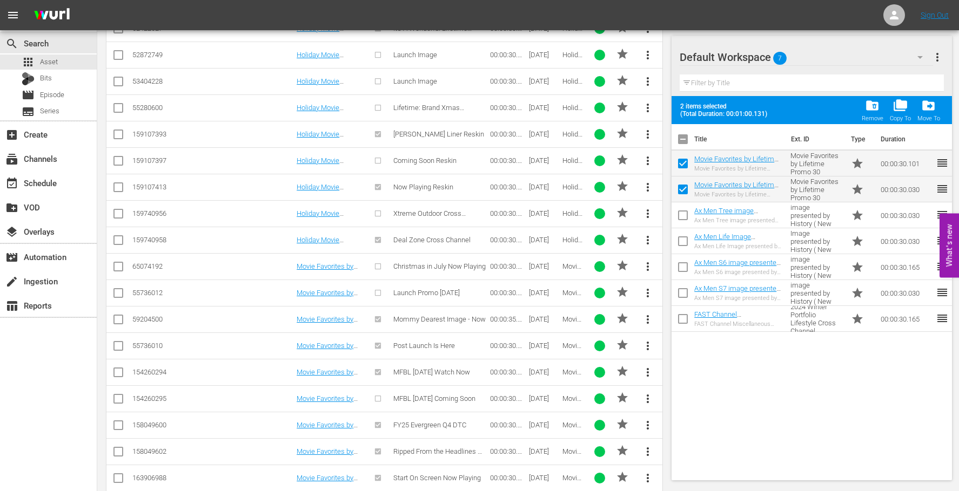
click at [860, 373] on div "Title Ext. ID Type Duration Movie Favorites by Lifetime Promo 30 Movie Favorite…" at bounding box center [811, 300] width 280 height 352
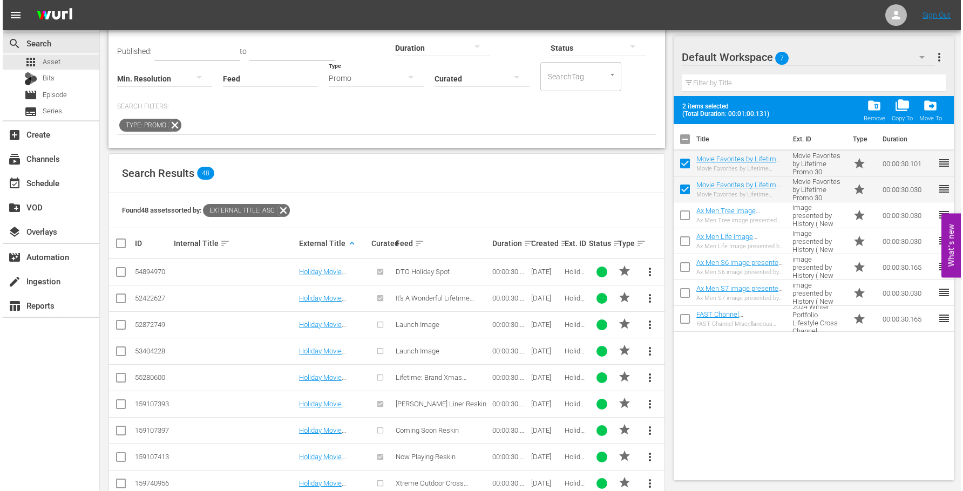
scroll to position [0, 0]
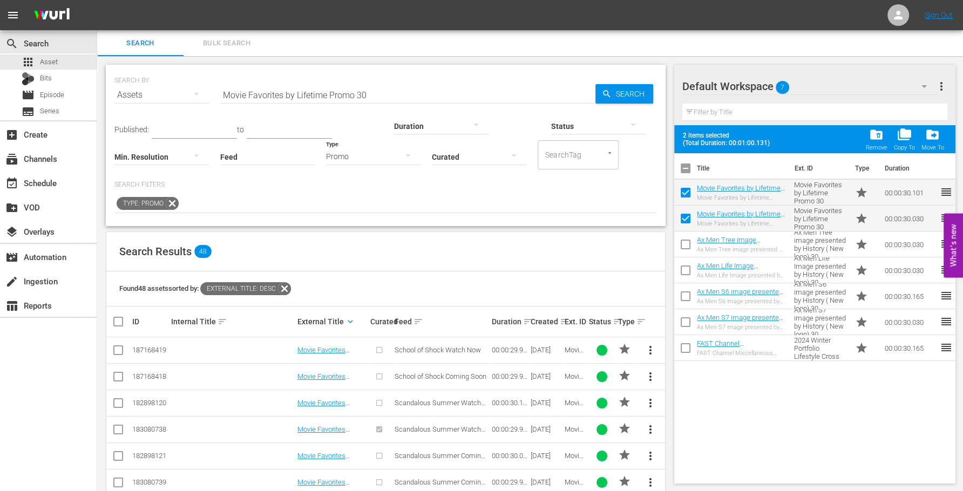
click at [939, 88] on span "more_vert" at bounding box center [941, 86] width 13 height 13
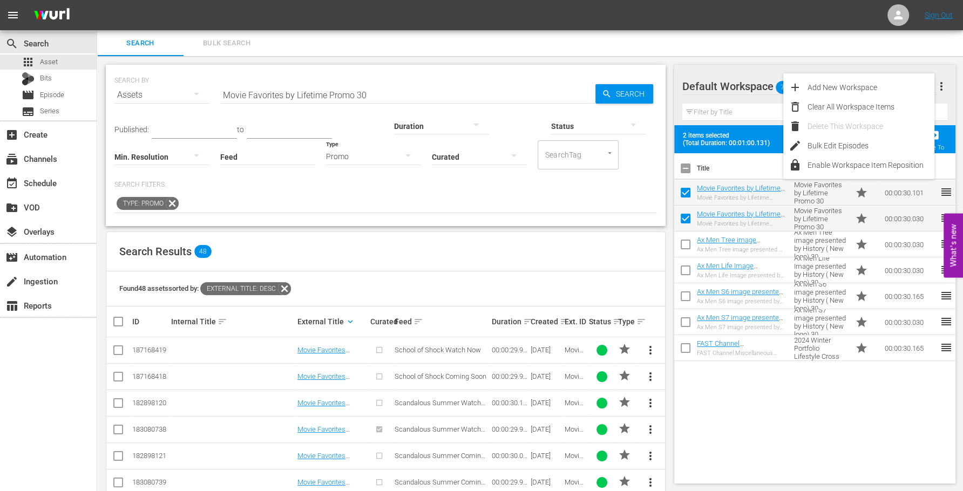
click at [556, 207] on div "Type: Promo" at bounding box center [385, 204] width 543 height 18
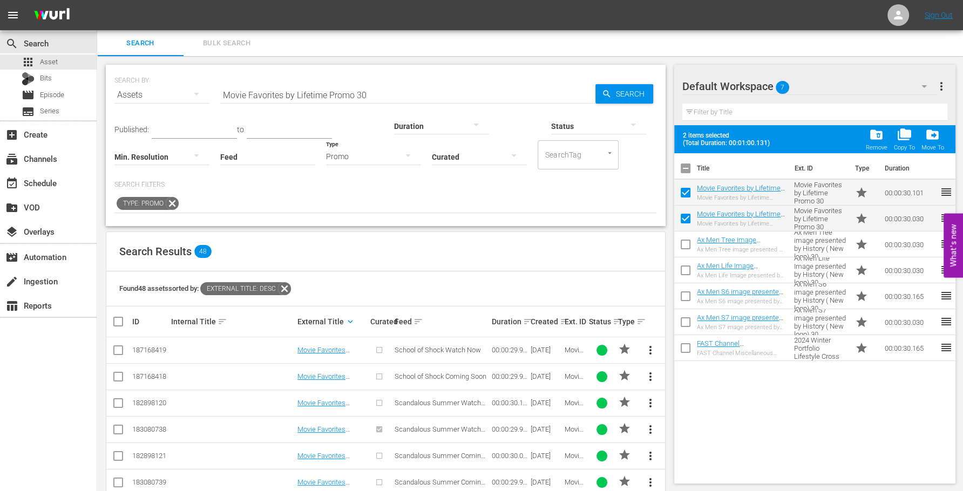
click at [380, 89] on input "Movie Favorites by Lifetime Promo 30" at bounding box center [407, 95] width 375 height 26
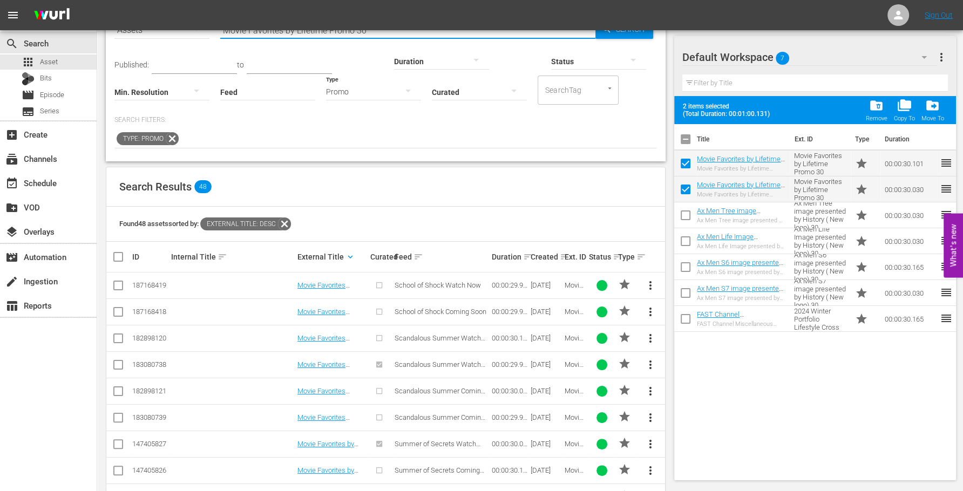
scroll to position [135, 0]
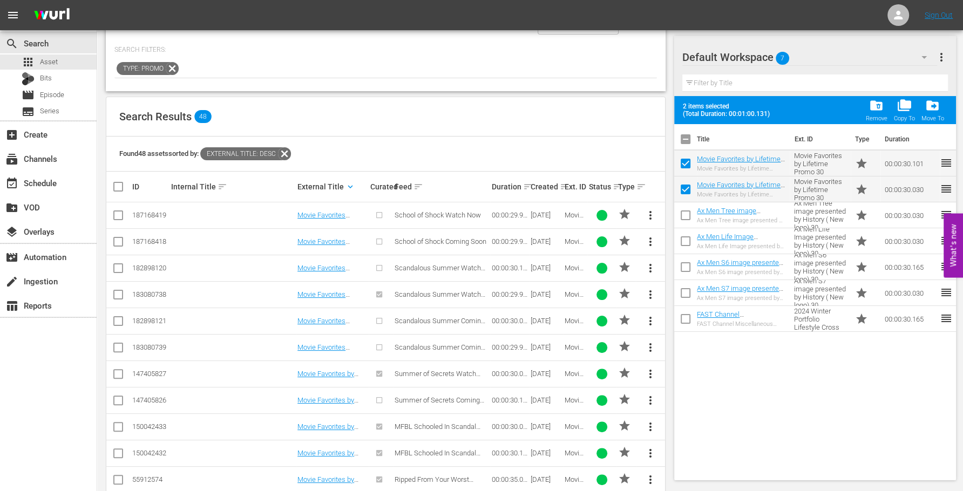
click at [452, 155] on div "Found 48 assets sorted by: External Title: desc" at bounding box center [385, 154] width 559 height 35
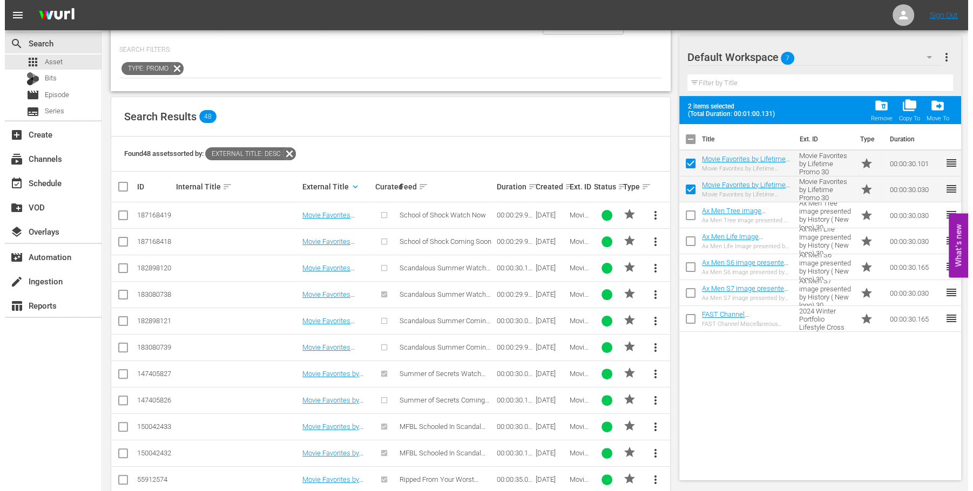
scroll to position [0, 0]
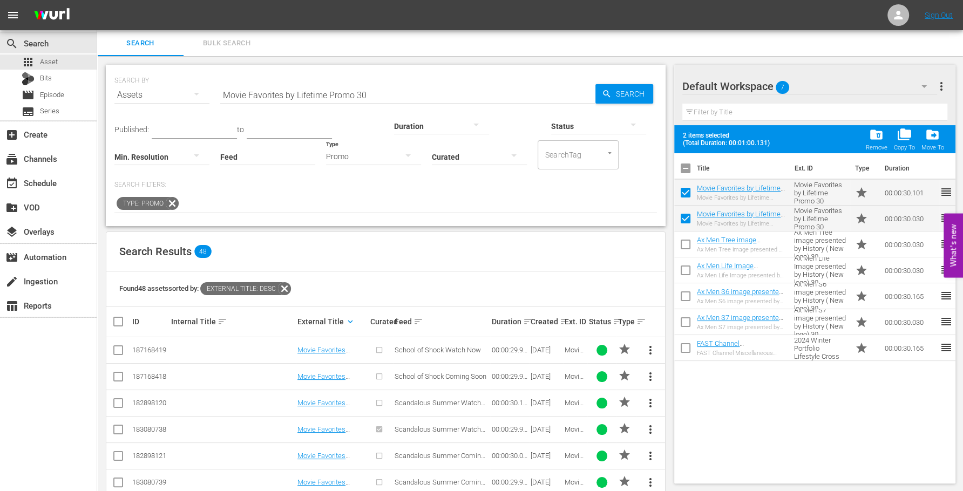
click at [332, 84] on input "Movie Favorites by Lifetime Promo 30" at bounding box center [407, 95] width 375 height 26
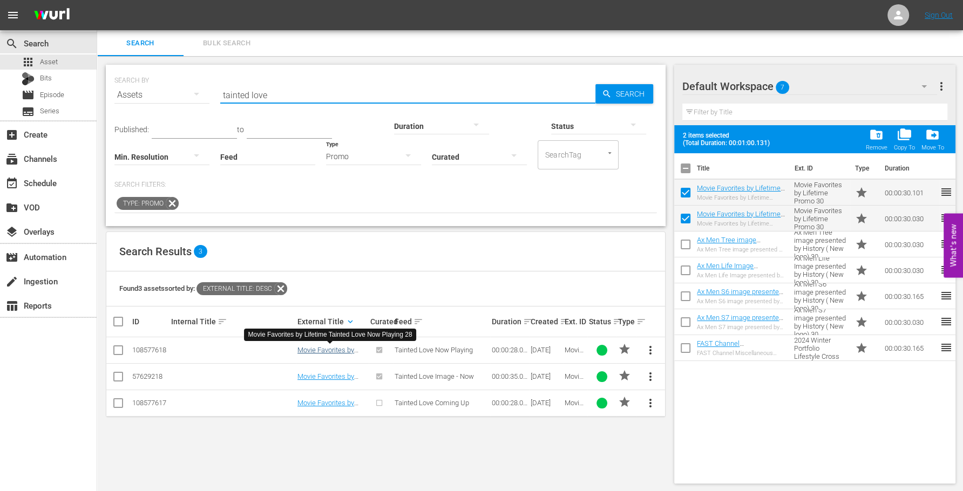
type input "tainted love"
click at [338, 348] on link "Movie Favorites by Lifetime Tainted Love Now Playing 28" at bounding box center [331, 358] width 66 height 24
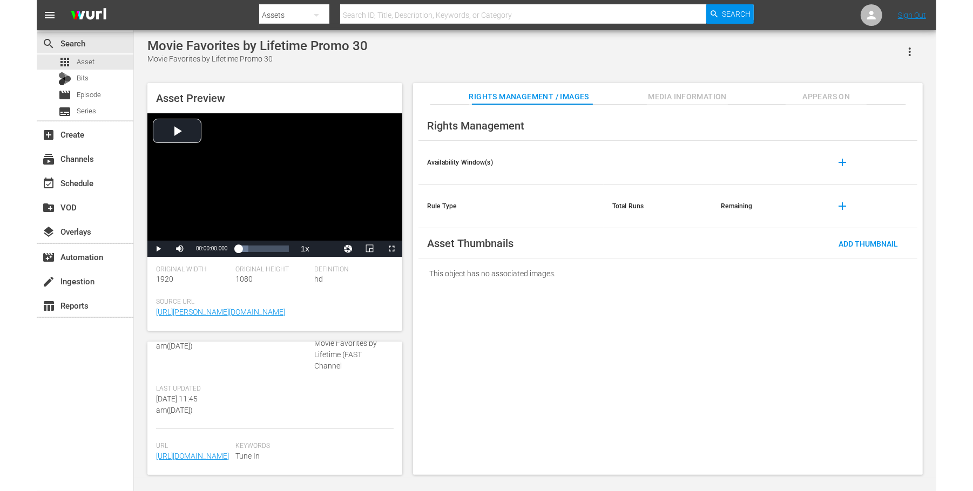
scroll to position [302, 0]
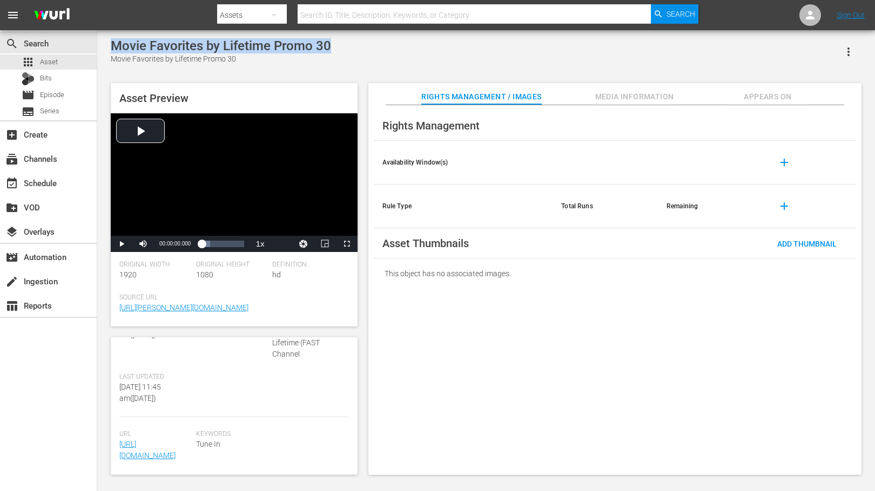
drag, startPoint x: 343, startPoint y: 44, endPoint x: 102, endPoint y: 40, distance: 242.0
click at [102, 40] on div "Movie Favorites by Lifetime Promo 30 Movie Favorites by Lifetime Promo 30 Asset…" at bounding box center [486, 254] width 778 height 448
copy div "Movie Favorites by Lifetime Promo 30"
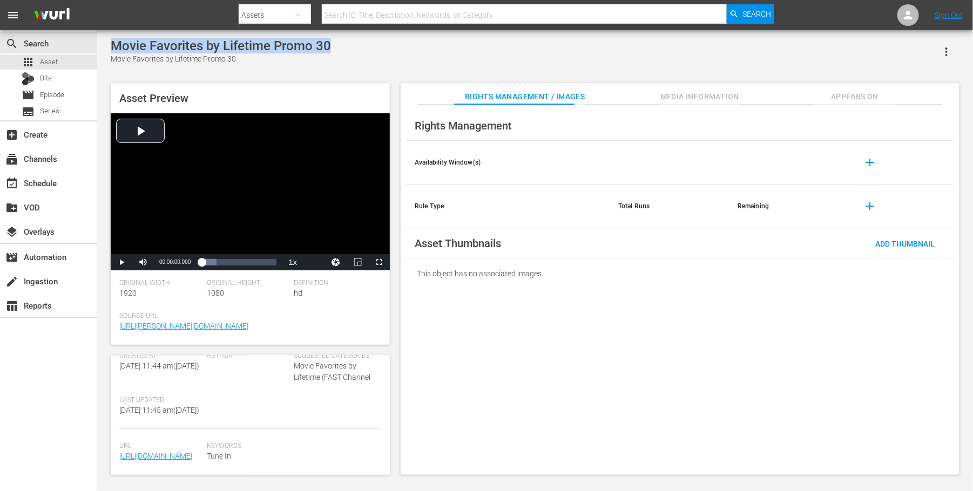
scroll to position [312, 0]
click at [395, 73] on div "Movie Favorites by Lifetime Promo 30 Movie Favorites by Lifetime Promo 30 Asset…" at bounding box center [535, 253] width 860 height 431
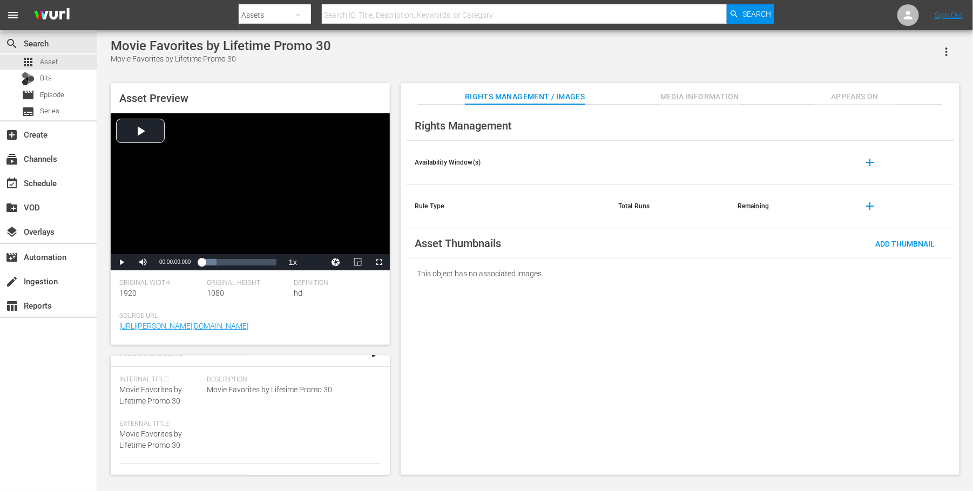
scroll to position [0, 0]
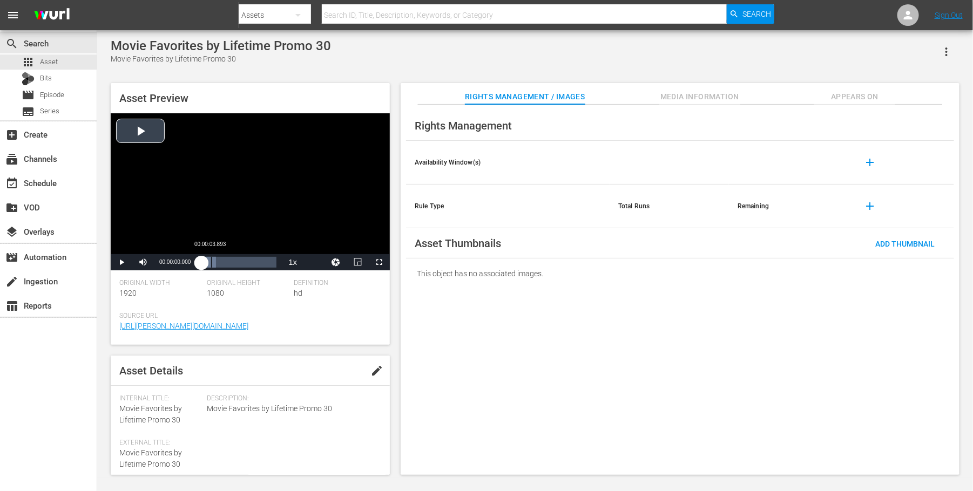
click at [211, 265] on div "Loaded : 18.88% 00:00:03.893 00:00:00.000" at bounding box center [238, 262] width 75 height 11
click at [169, 205] on div "Video Player" at bounding box center [250, 183] width 279 height 141
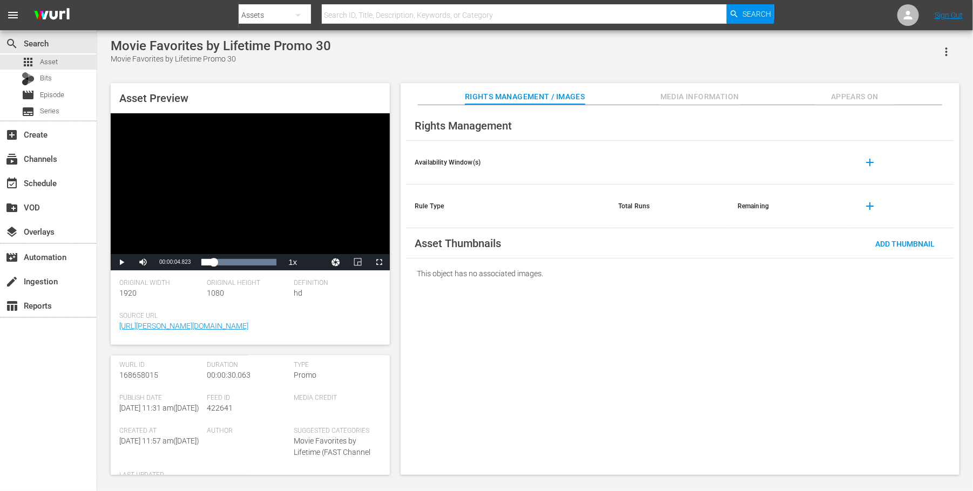
scroll to position [68, 0]
